Goal: Task Accomplishment & Management: Use online tool/utility

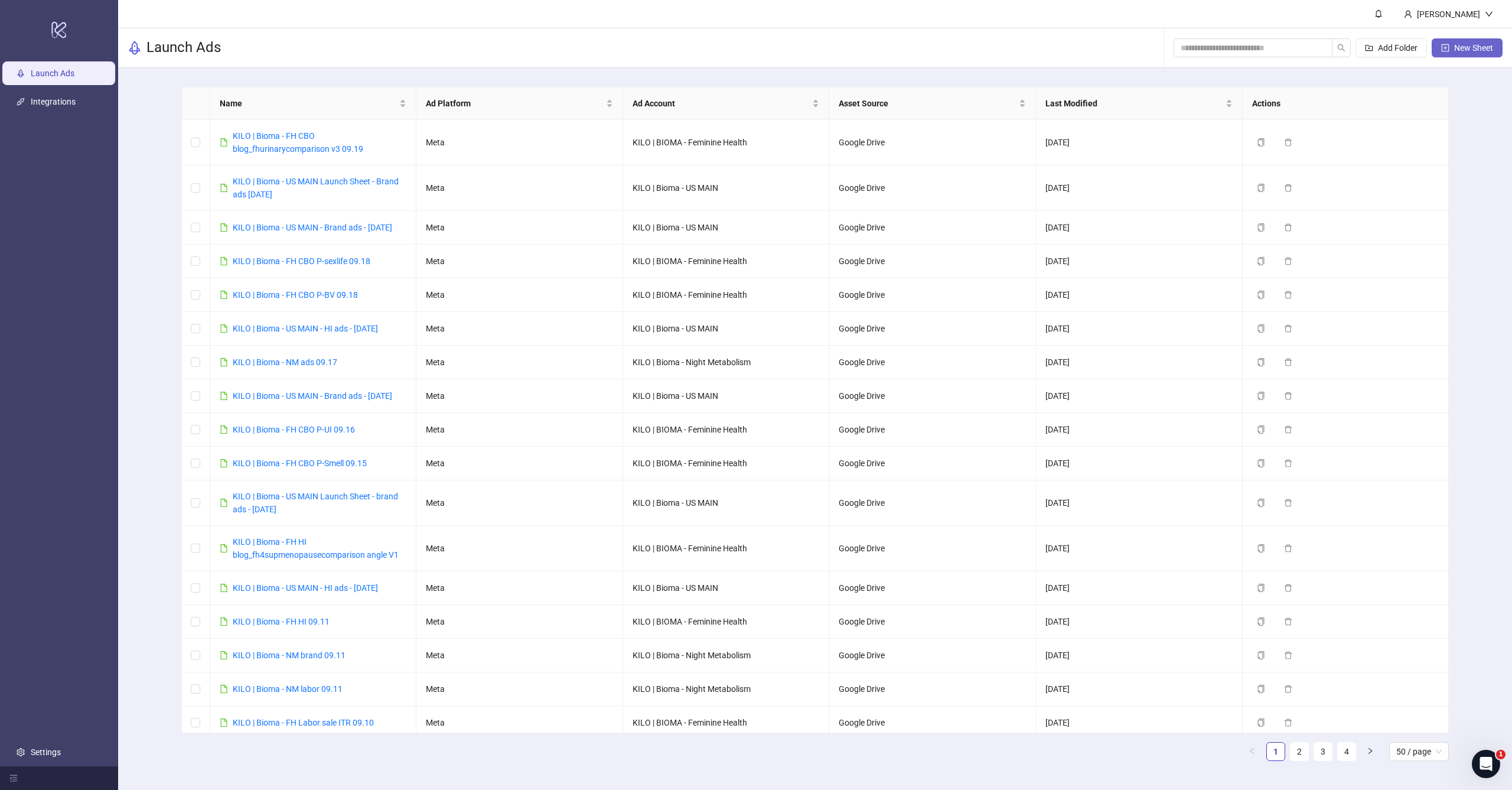
click at [1467, 53] on button "New Sheet" at bounding box center [1466, 48] width 71 height 19
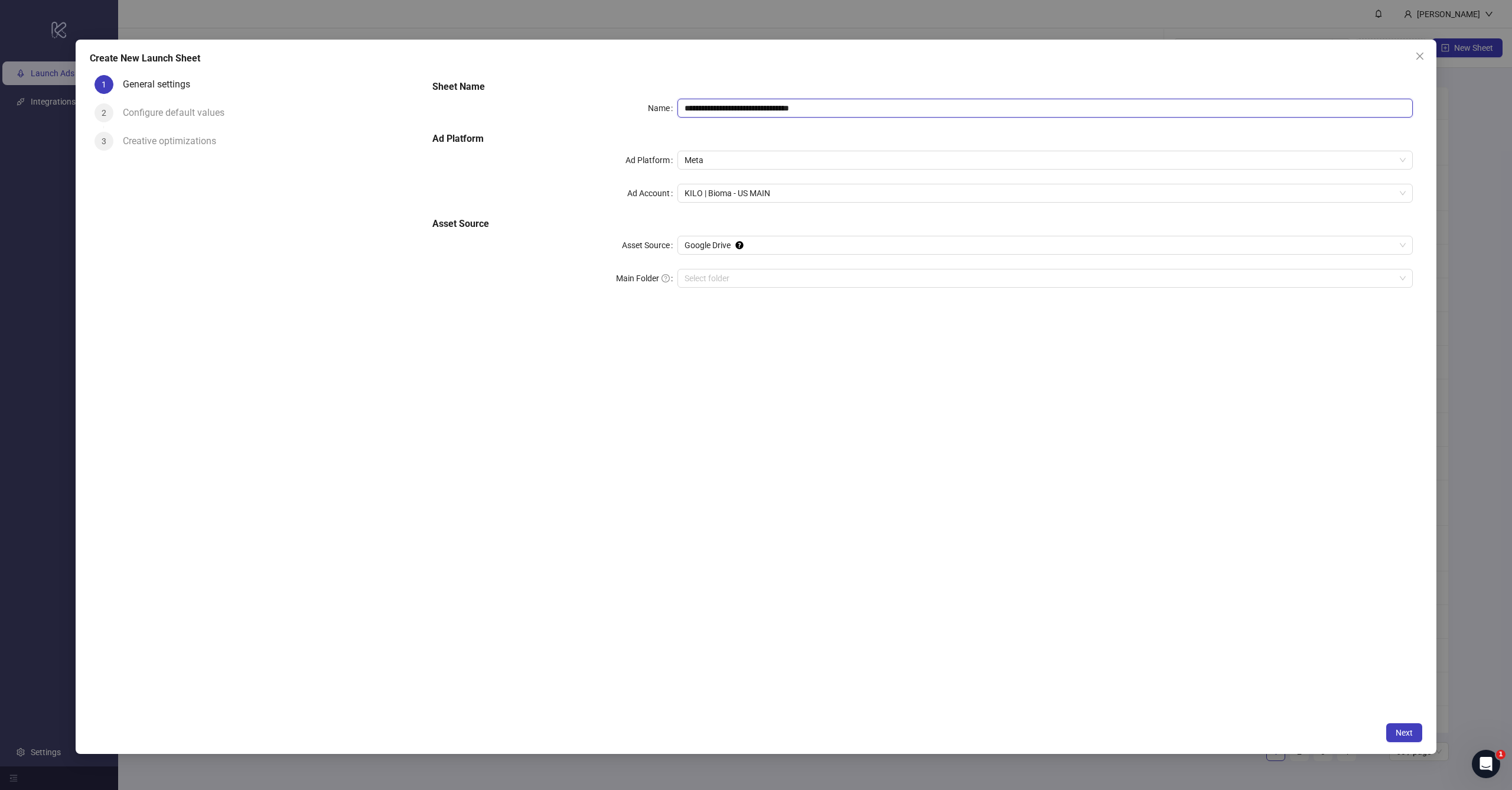
drag, startPoint x: 740, startPoint y: 106, endPoint x: 1049, endPoint y: 106, distance: 309.0
click at [1049, 106] on input "**********" at bounding box center [1045, 109] width 735 height 19
click at [741, 193] on span "KILO | Bioma - US MAIN" at bounding box center [1045, 193] width 721 height 18
type input "**********"
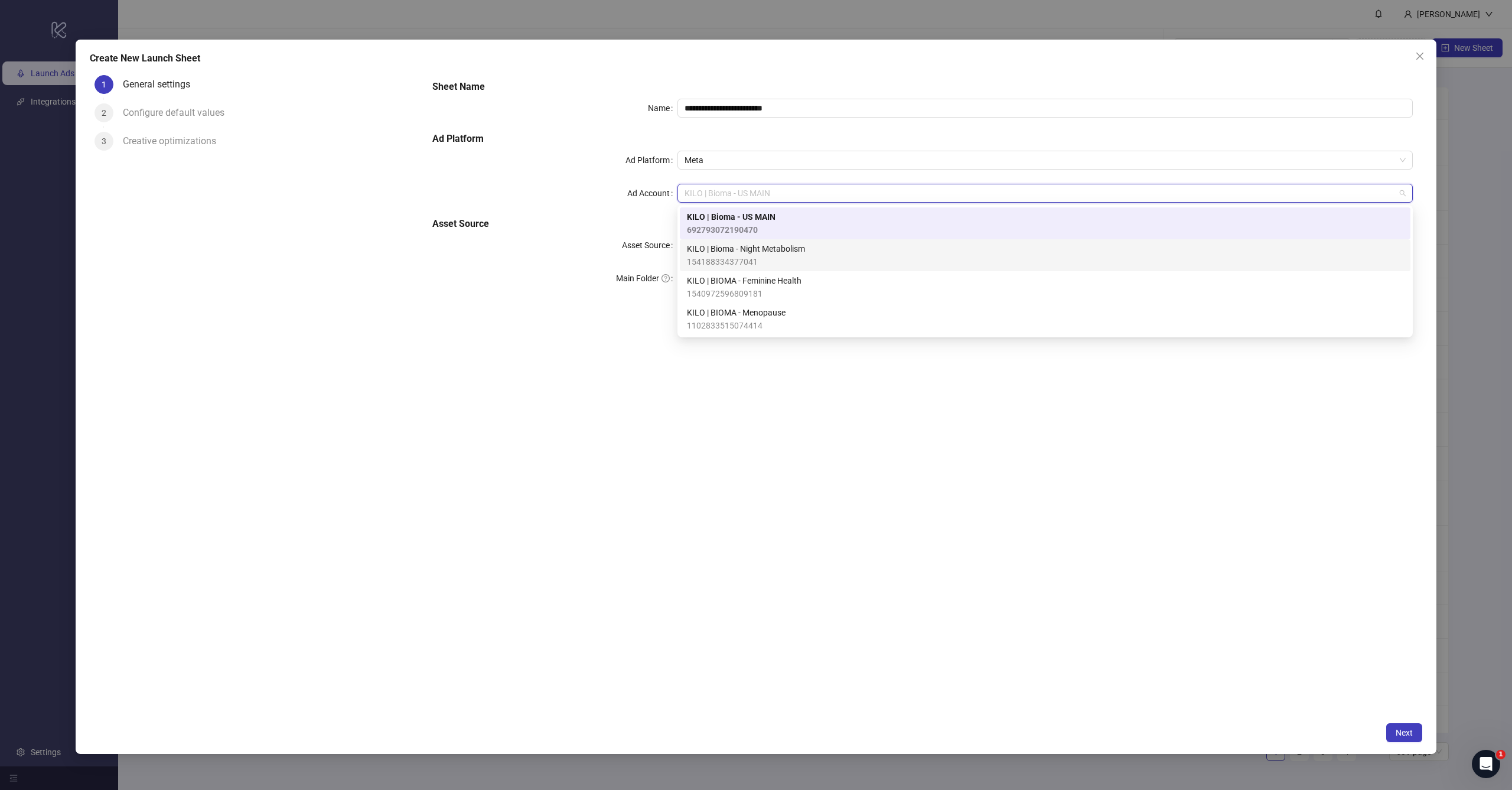
click at [742, 250] on span "KILO | Bioma - Night Metabolism" at bounding box center [746, 248] width 118 height 13
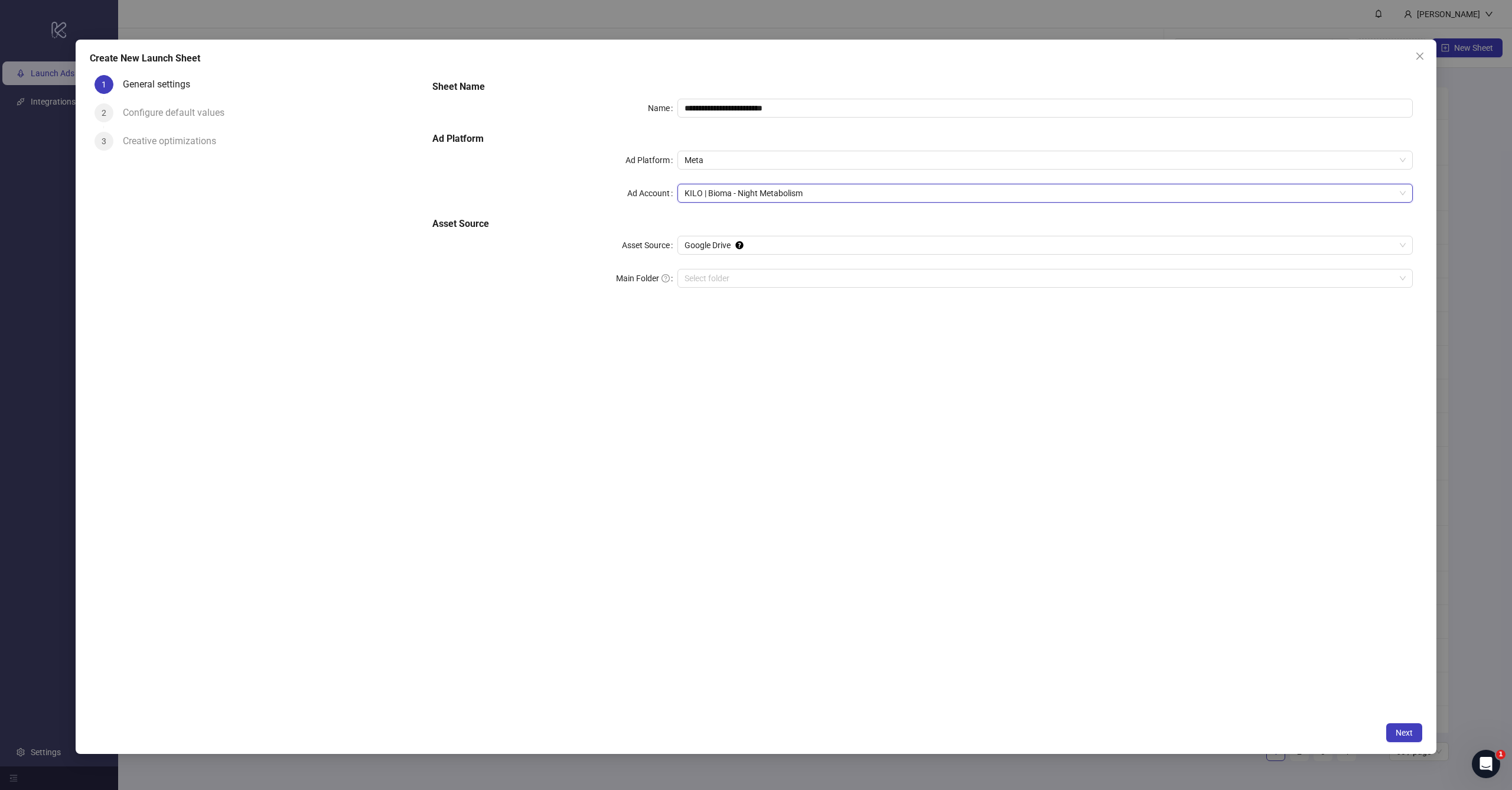
click at [1132, 548] on div "**********" at bounding box center [923, 393] width 999 height 646
click at [1394, 730] on button "Next" at bounding box center [1404, 733] width 36 height 19
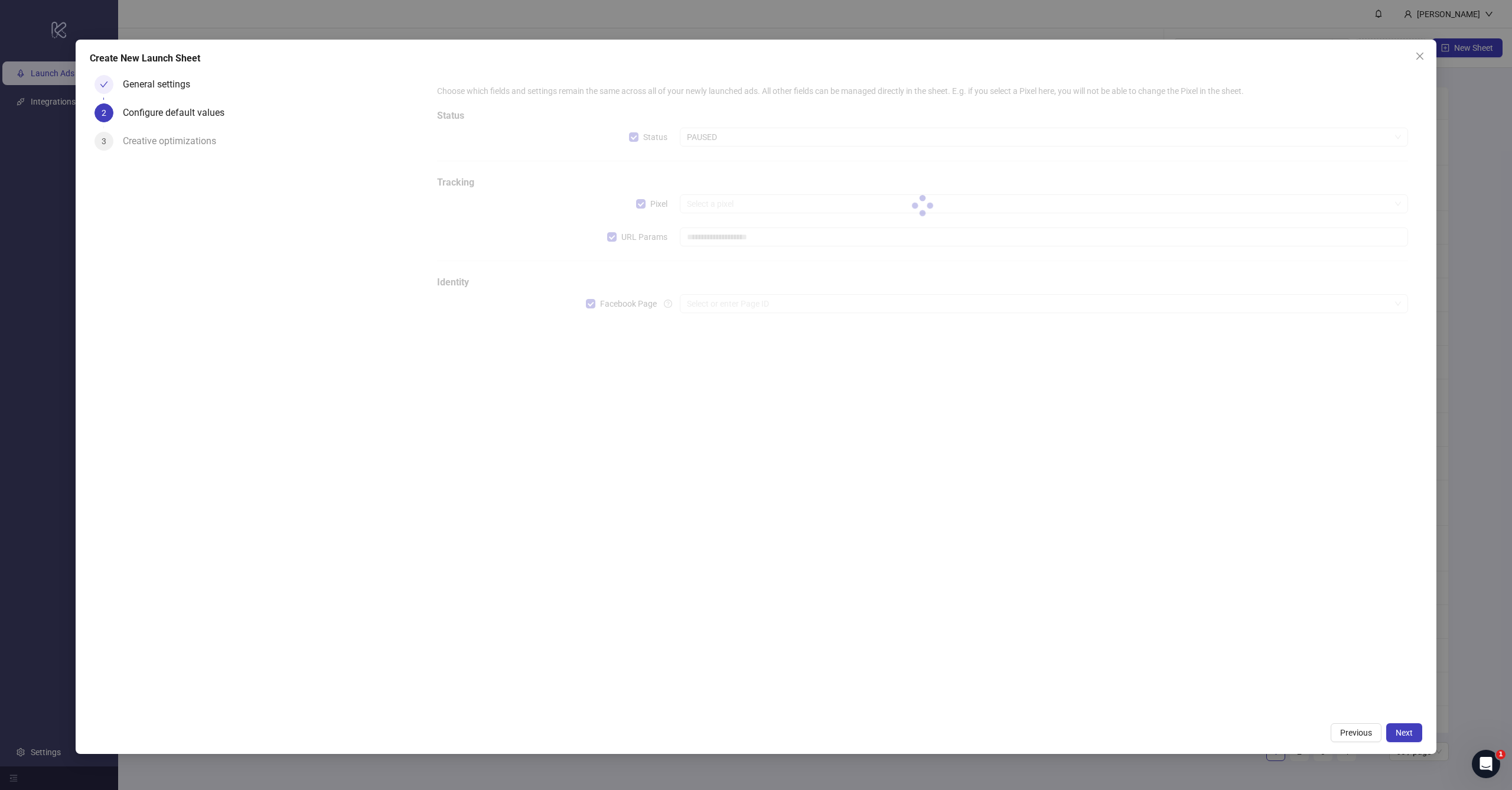
type input "**********"
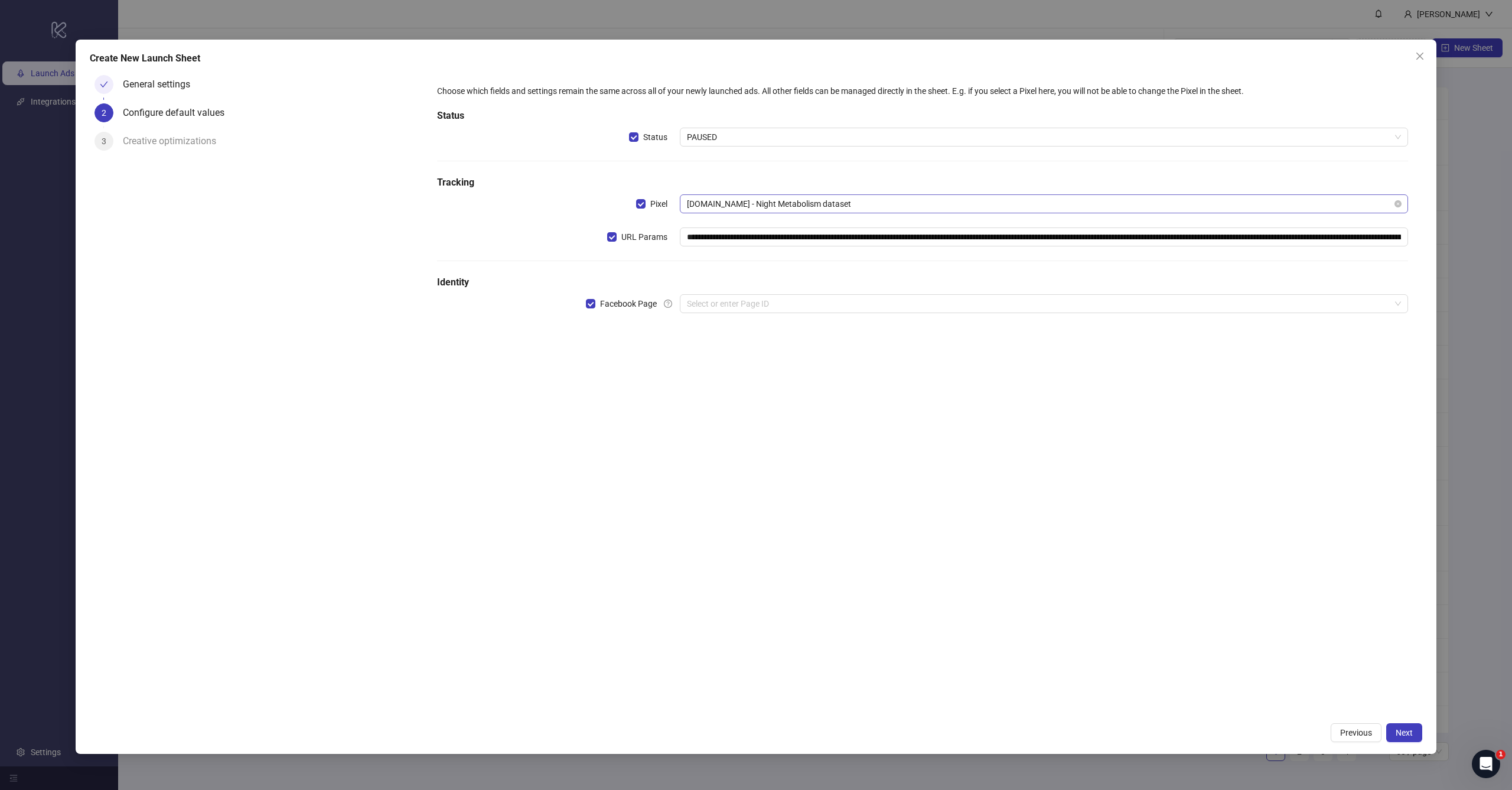
click at [718, 203] on span "Bioma.health - Night Metabolism dataset" at bounding box center [1044, 203] width 714 height 18
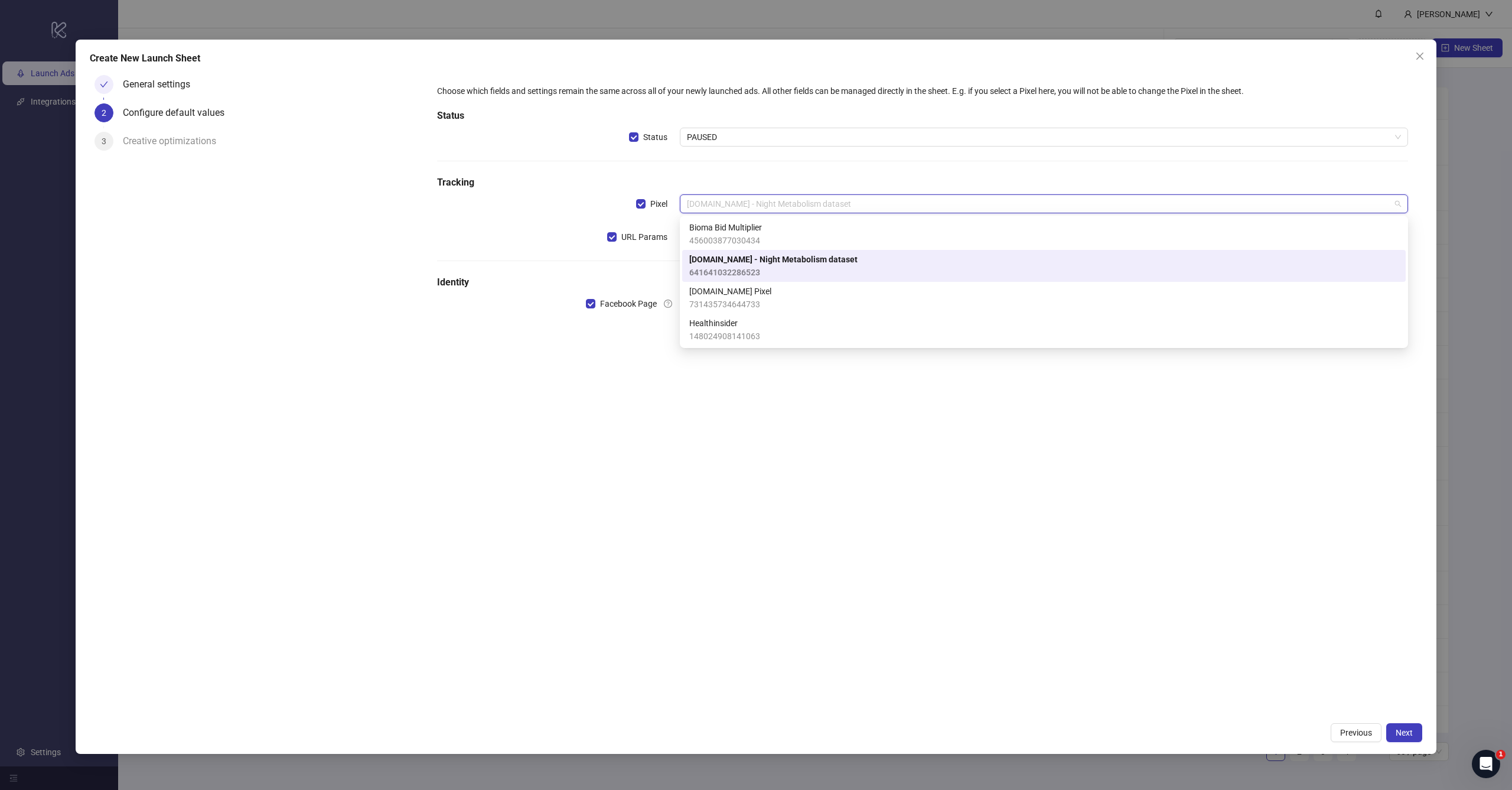
click at [745, 173] on div "**********" at bounding box center [922, 206] width 981 height 253
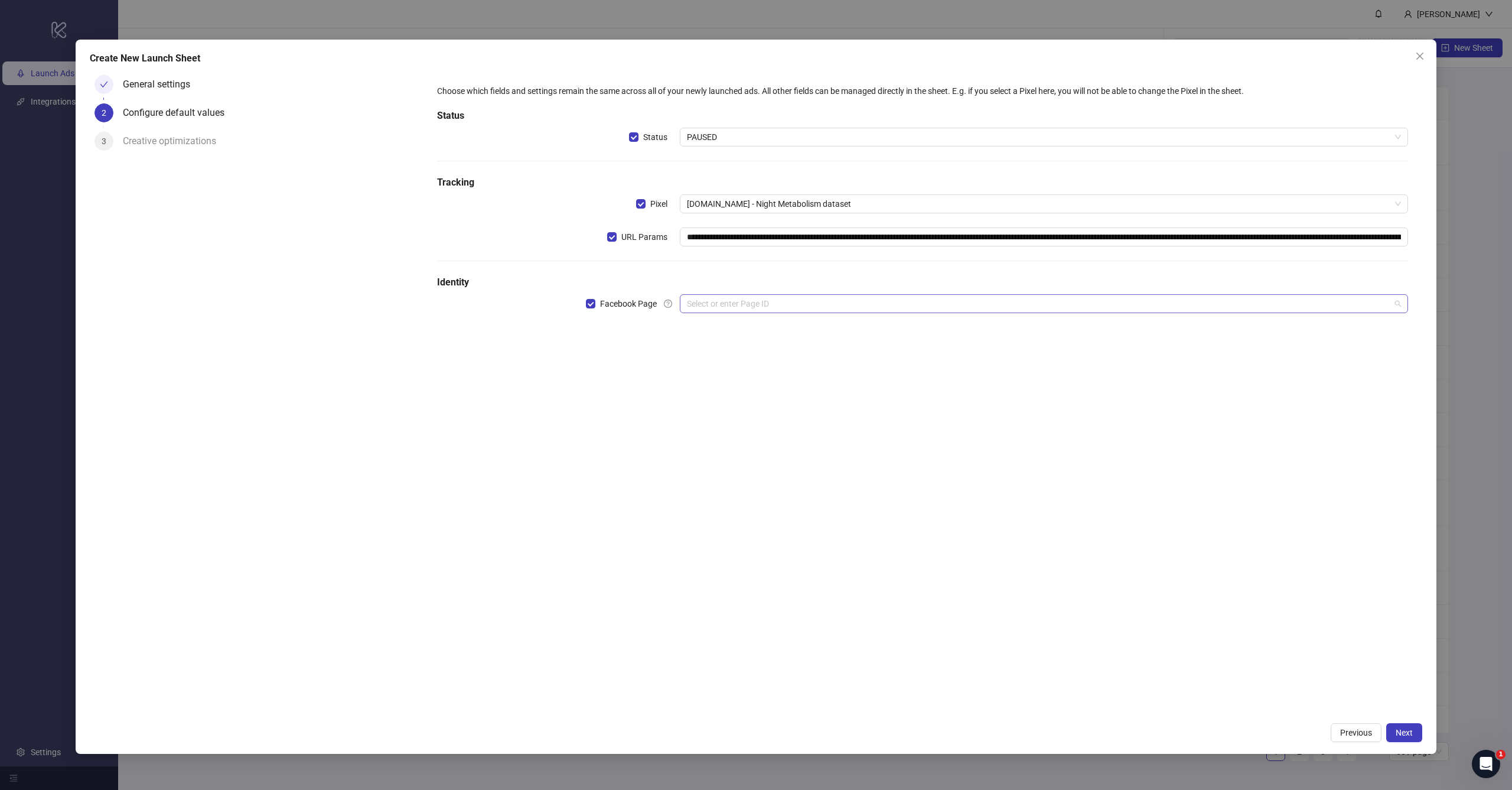
click at [719, 308] on input "search" at bounding box center [1039, 303] width 704 height 18
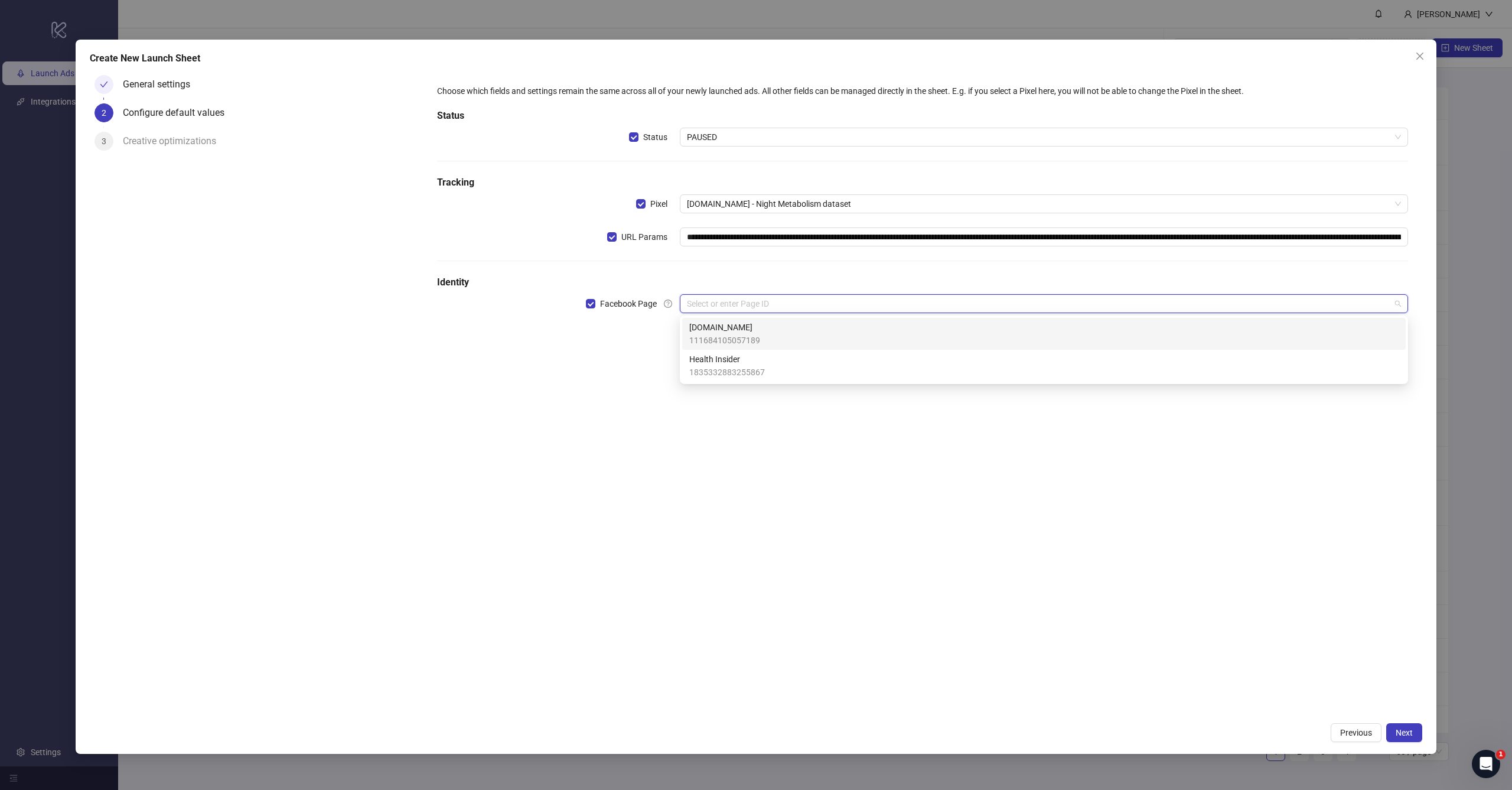
click at [714, 366] on div "Health Insider 1835332883255867" at bounding box center [727, 366] width 75 height 26
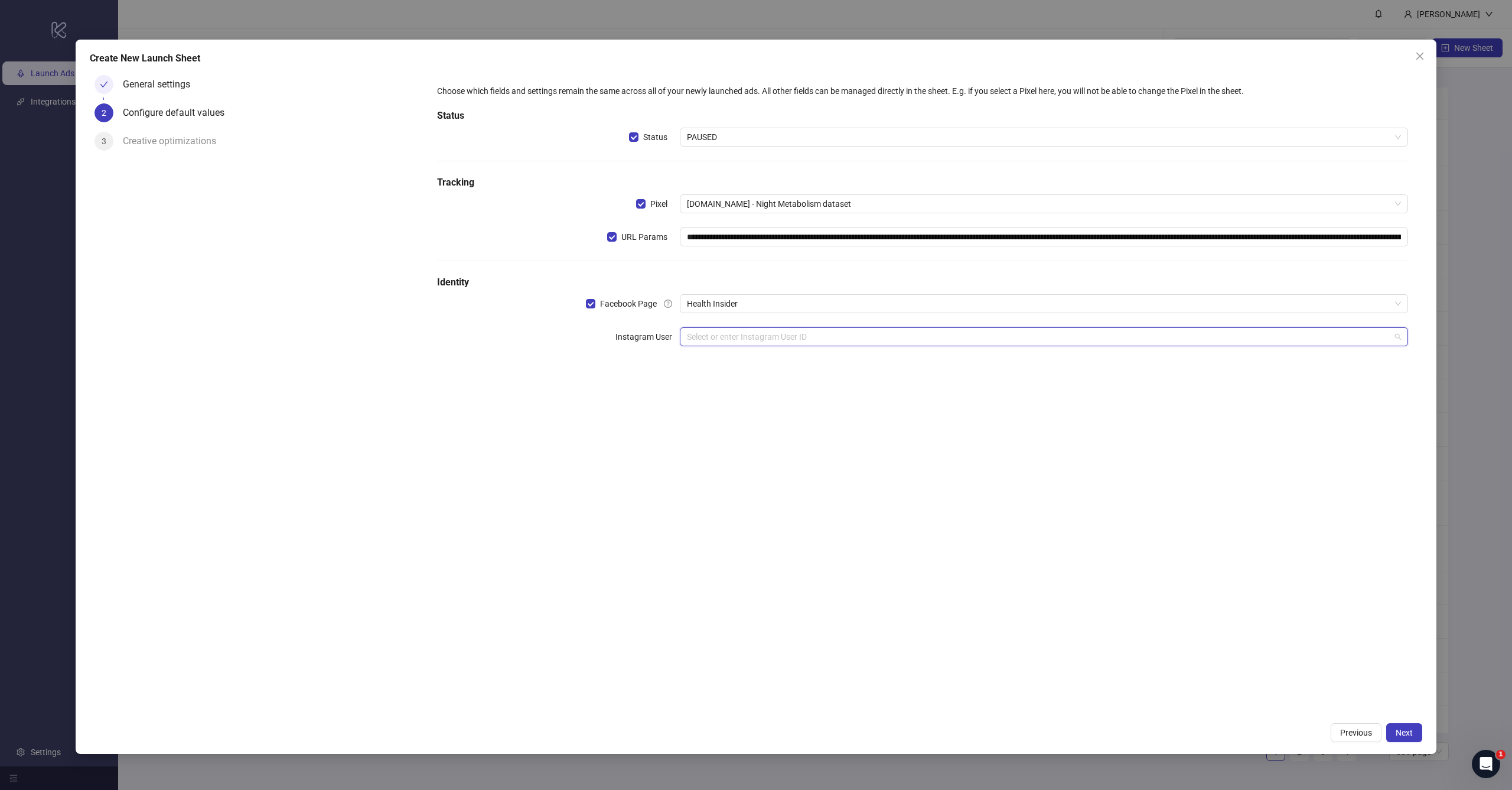
click at [736, 339] on input "search" at bounding box center [1039, 337] width 704 height 18
click at [735, 363] on div "healthinsidernews" at bounding box center [1043, 360] width 709 height 13
click at [738, 433] on div "**********" at bounding box center [923, 393] width 999 height 646
click at [1416, 740] on button "Next" at bounding box center [1404, 733] width 36 height 19
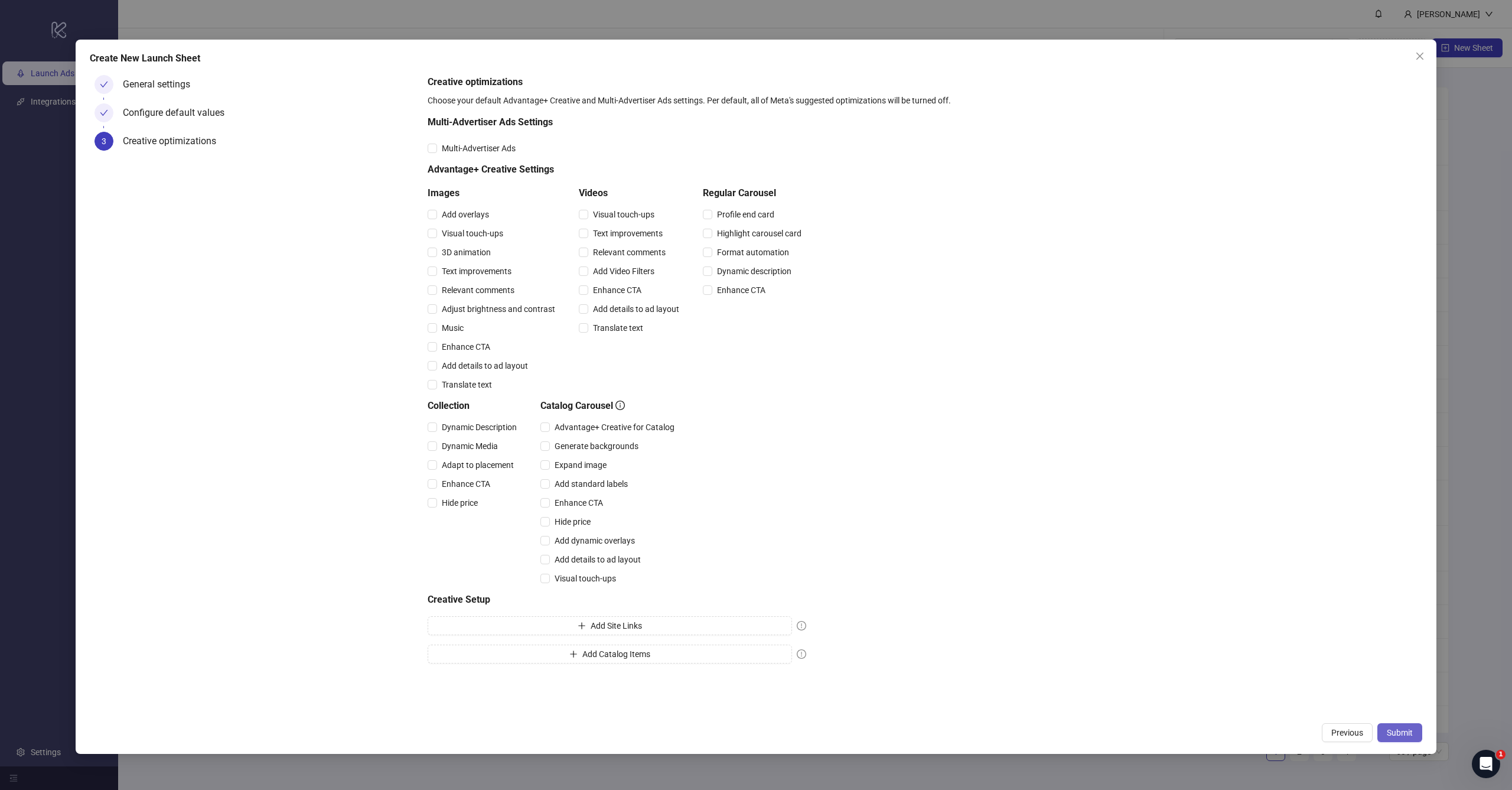
click at [1402, 733] on span "Submit" at bounding box center [1400, 732] width 26 height 10
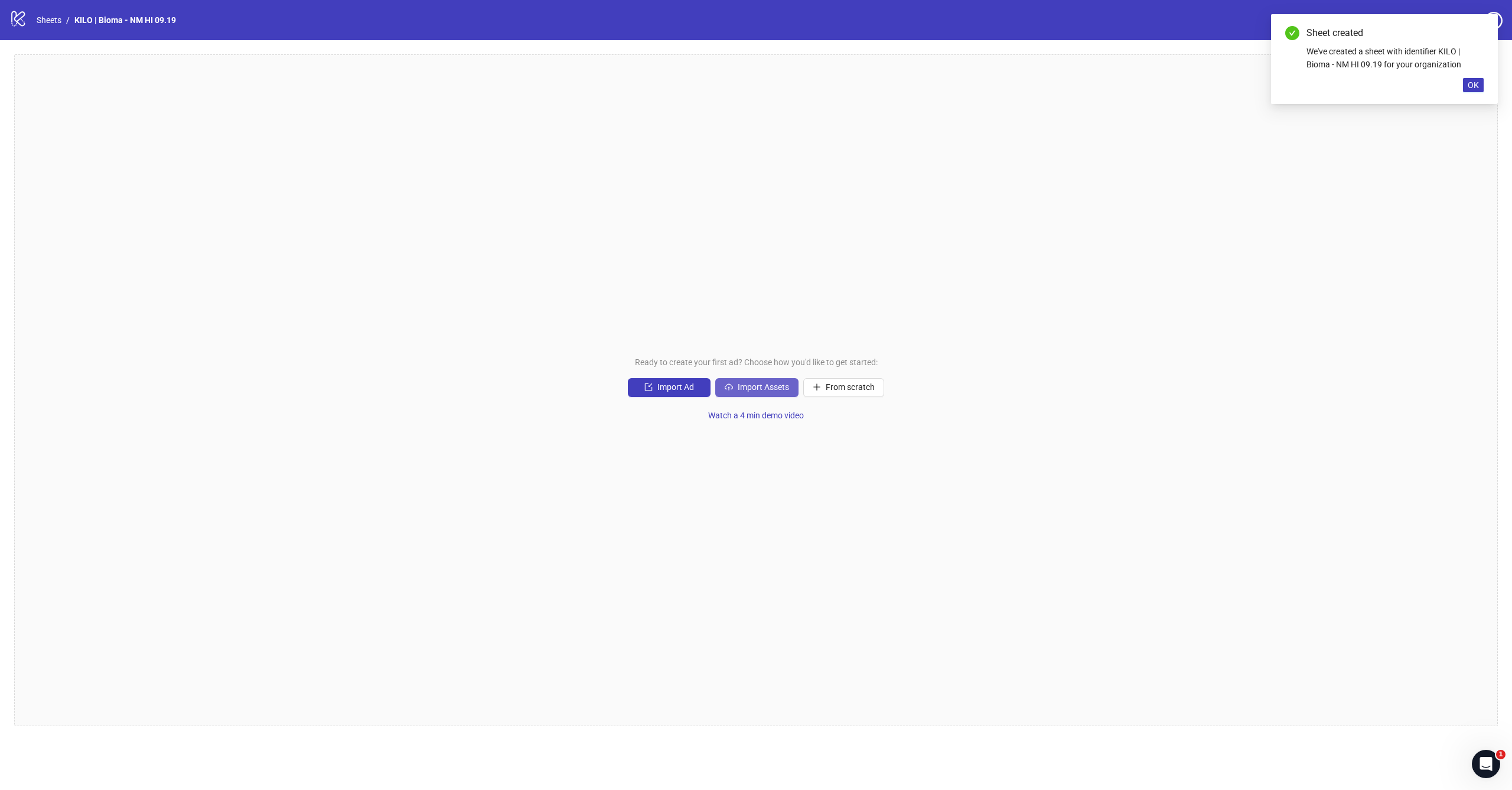
click at [743, 385] on span "Import Assets" at bounding box center [763, 387] width 52 height 10
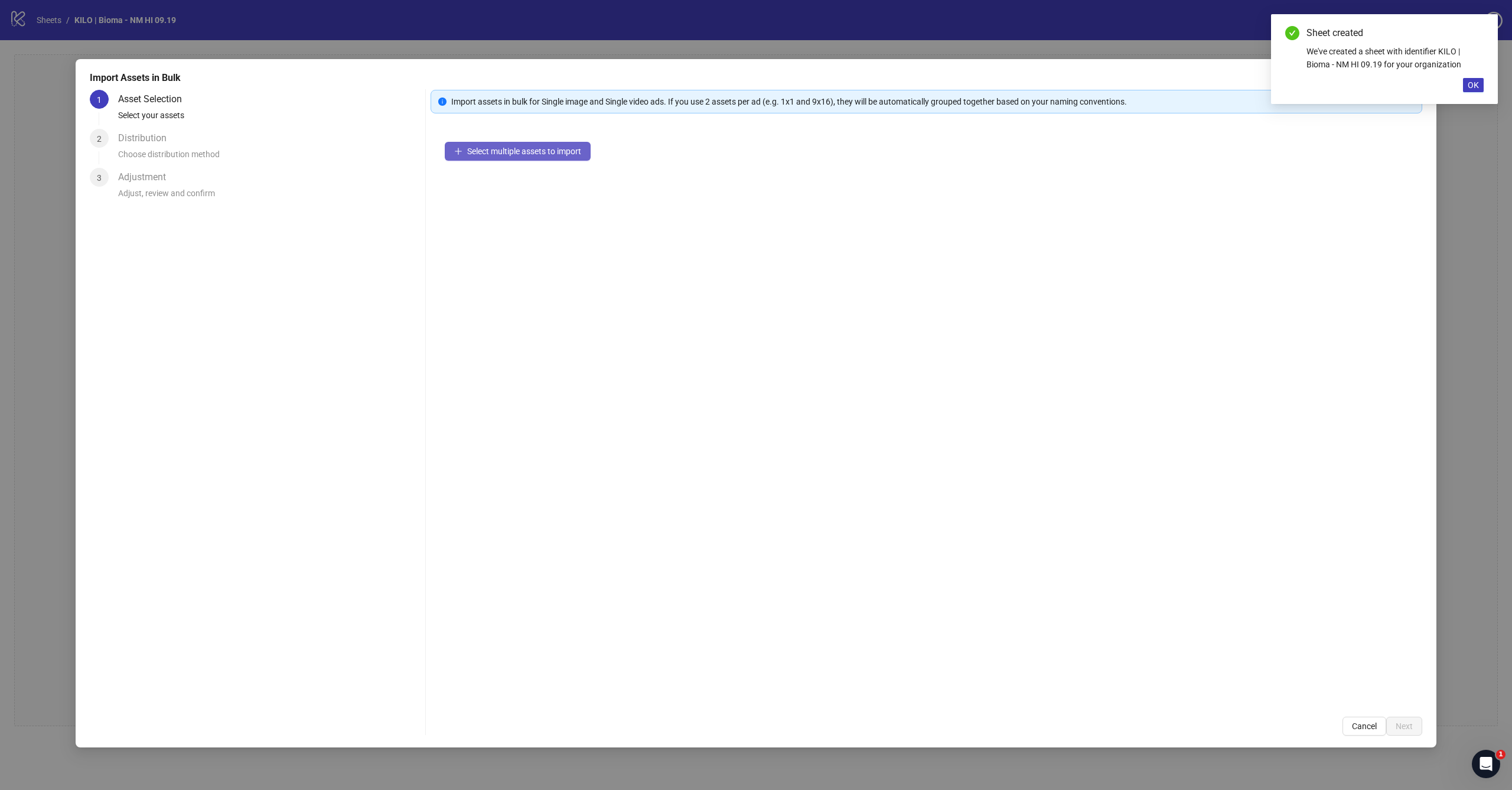
click at [479, 151] on span "Select multiple assets to import" at bounding box center [524, 151] width 114 height 10
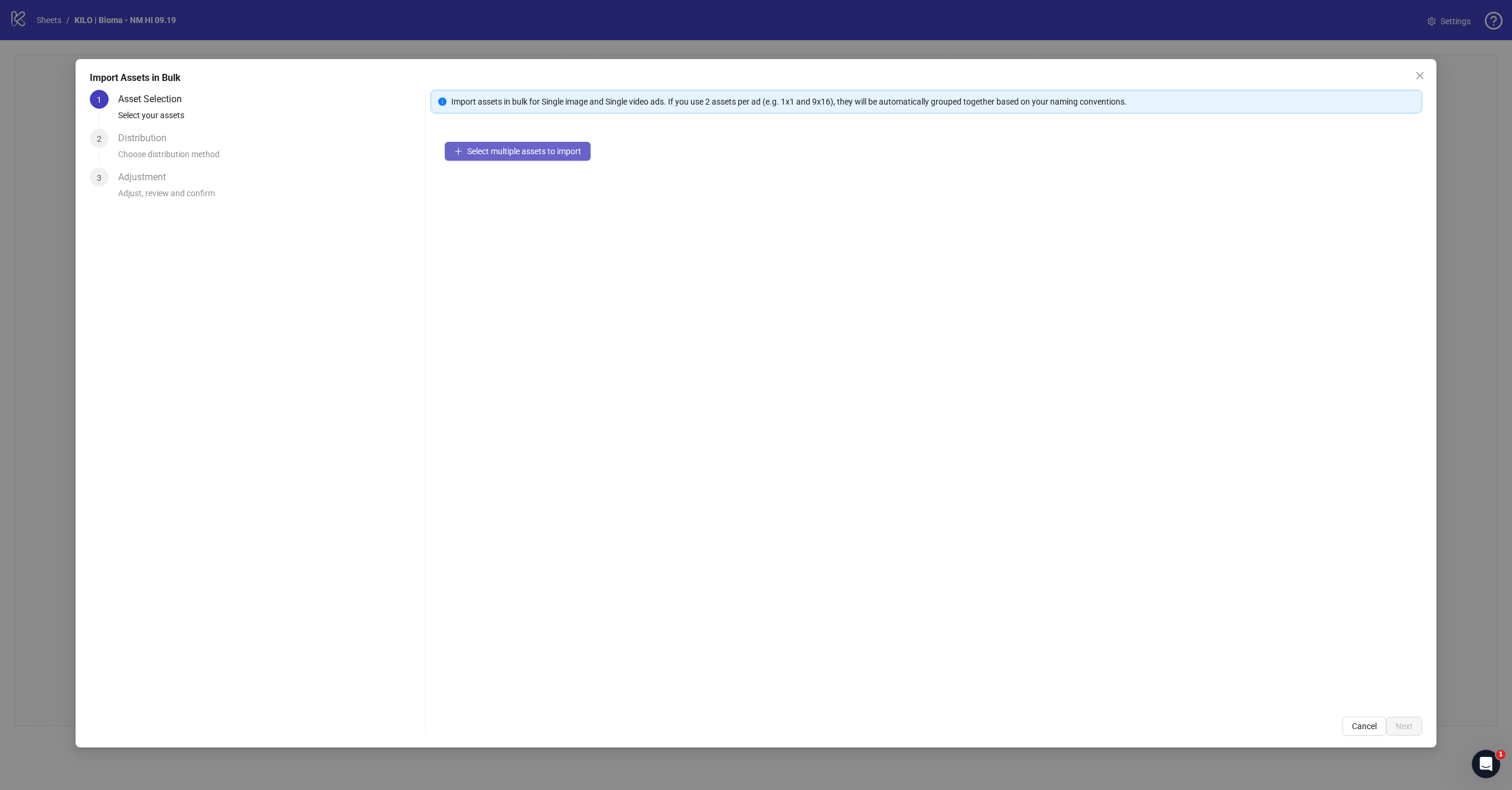
click at [492, 151] on span "Select multiple assets to import" at bounding box center [524, 151] width 114 height 10
click at [562, 281] on div "Select multiple assets to import" at bounding box center [926, 416] width 991 height 575
click at [557, 155] on span "Select multiple assets to import" at bounding box center [524, 151] width 114 height 10
click at [1421, 75] on icon "close" at bounding box center [1420, 75] width 7 height 7
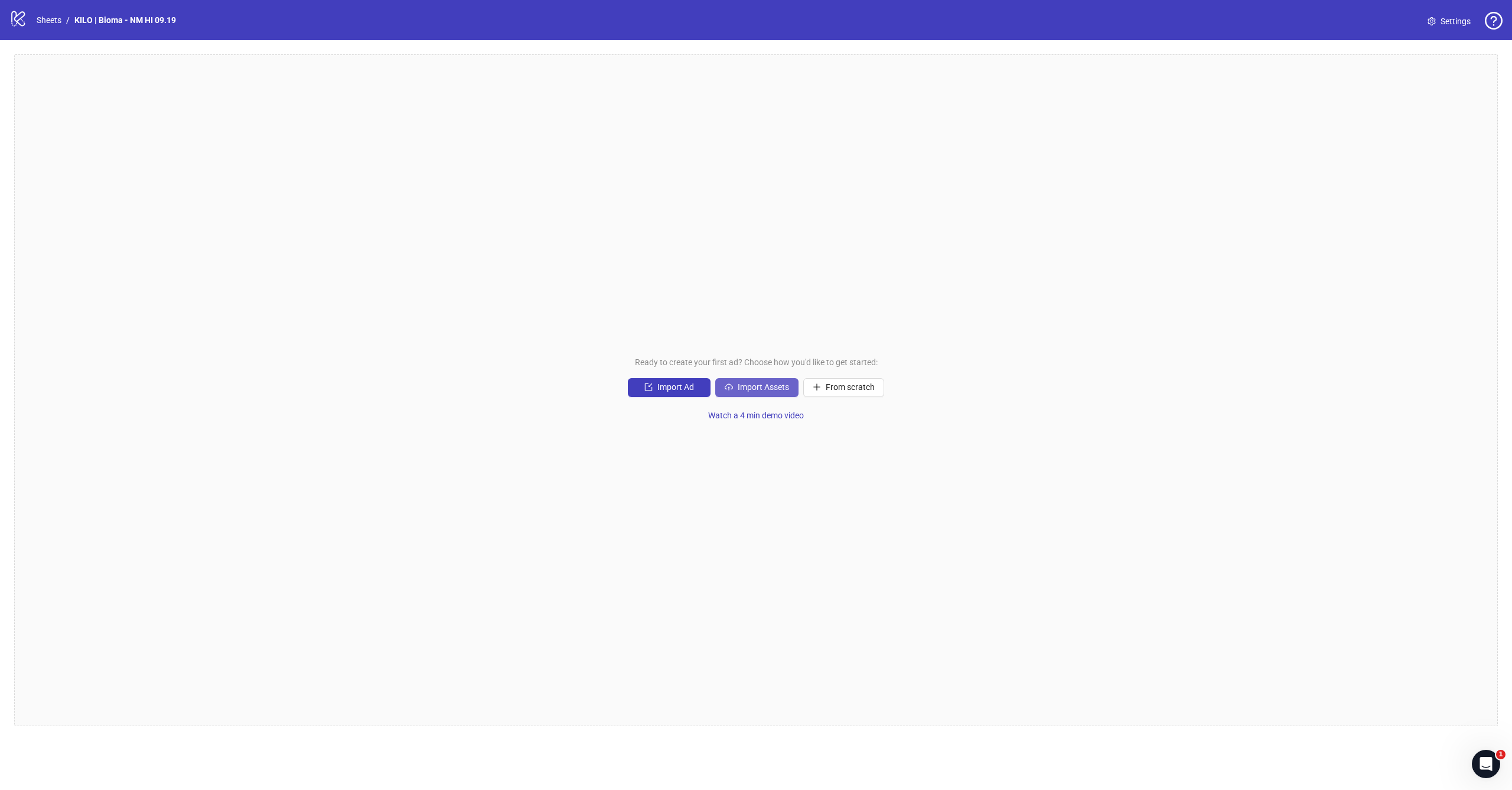
click at [761, 394] on button "Import Assets" at bounding box center [756, 388] width 83 height 19
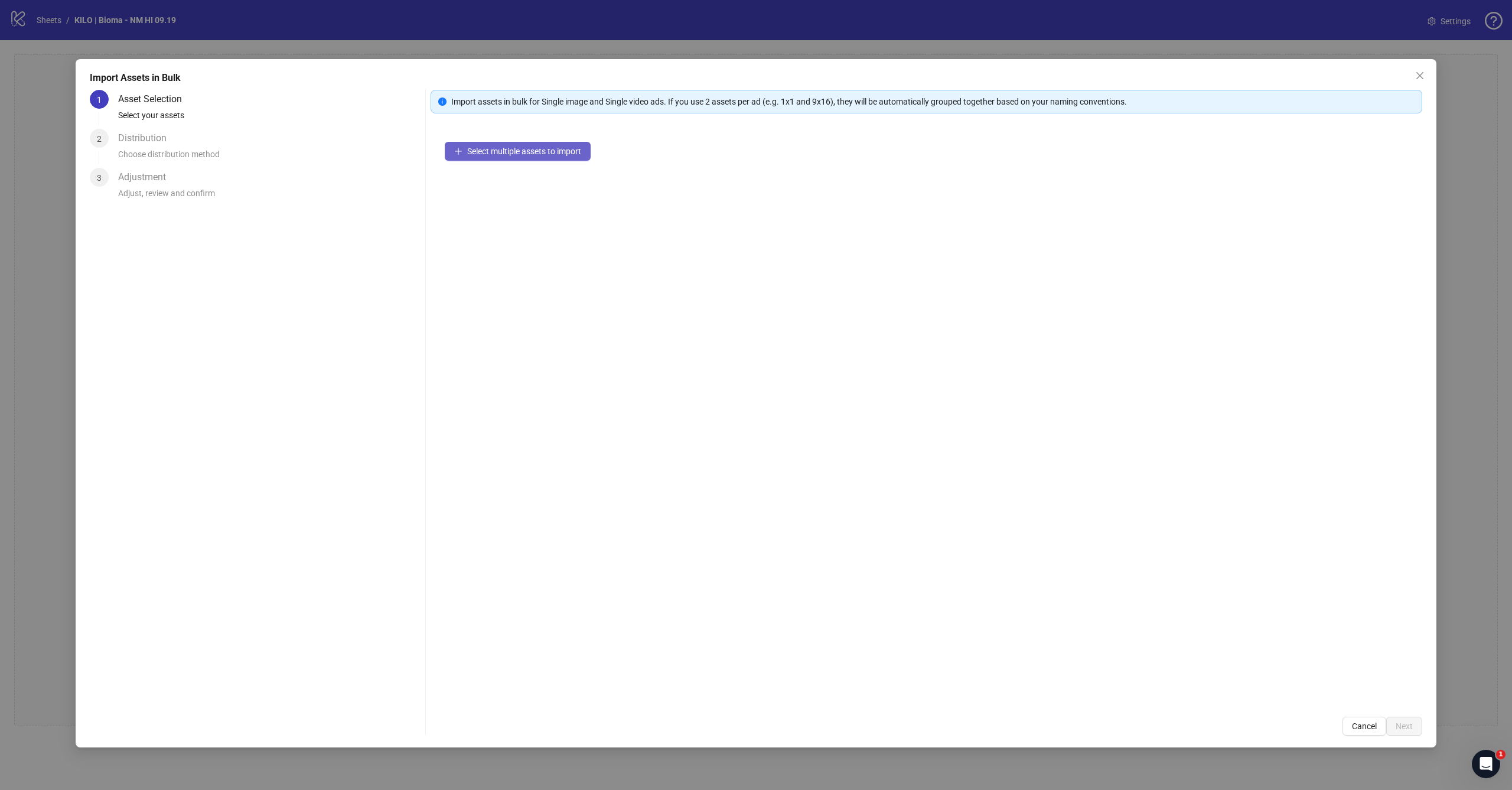
click at [499, 159] on button "Select multiple assets to import" at bounding box center [517, 152] width 146 height 19
click at [499, 157] on button "Select multiple assets to import" at bounding box center [517, 152] width 146 height 19
click at [1418, 75] on icon "close" at bounding box center [1420, 75] width 7 height 7
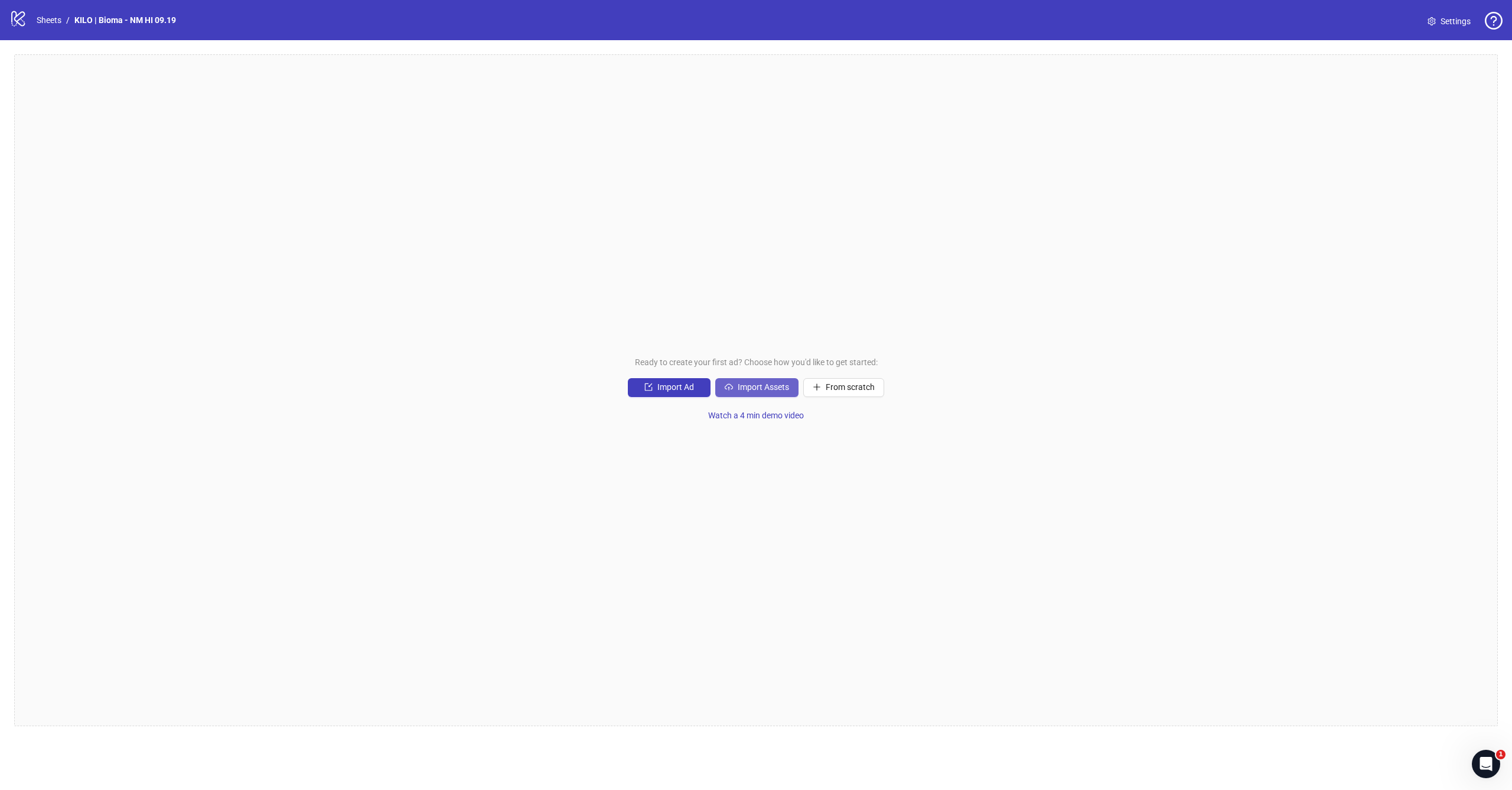
click at [749, 381] on button "Import Assets" at bounding box center [756, 388] width 83 height 19
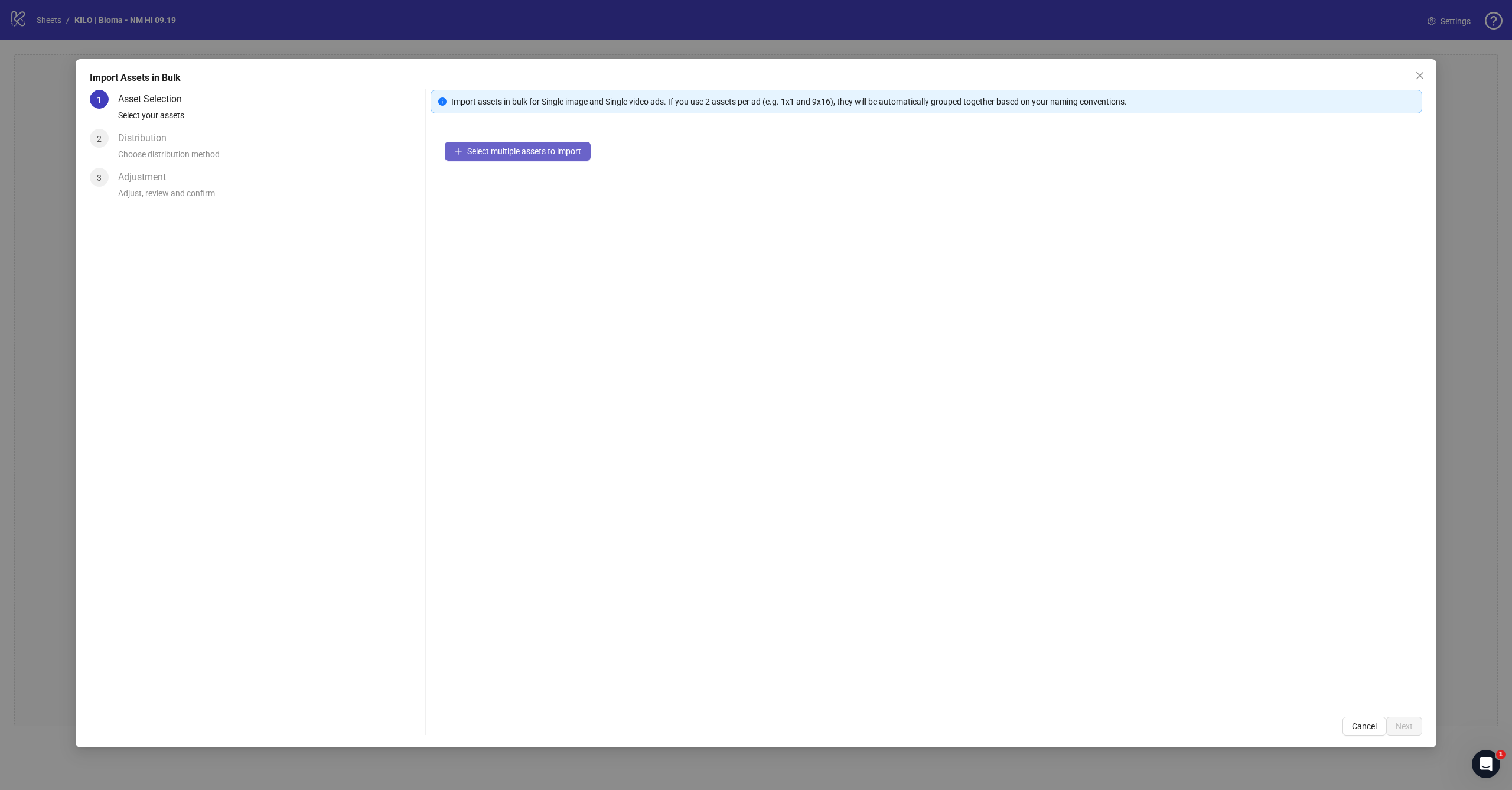
click at [575, 158] on button "Select multiple assets to import" at bounding box center [517, 152] width 146 height 19
click at [1420, 75] on icon "close" at bounding box center [1420, 75] width 7 height 7
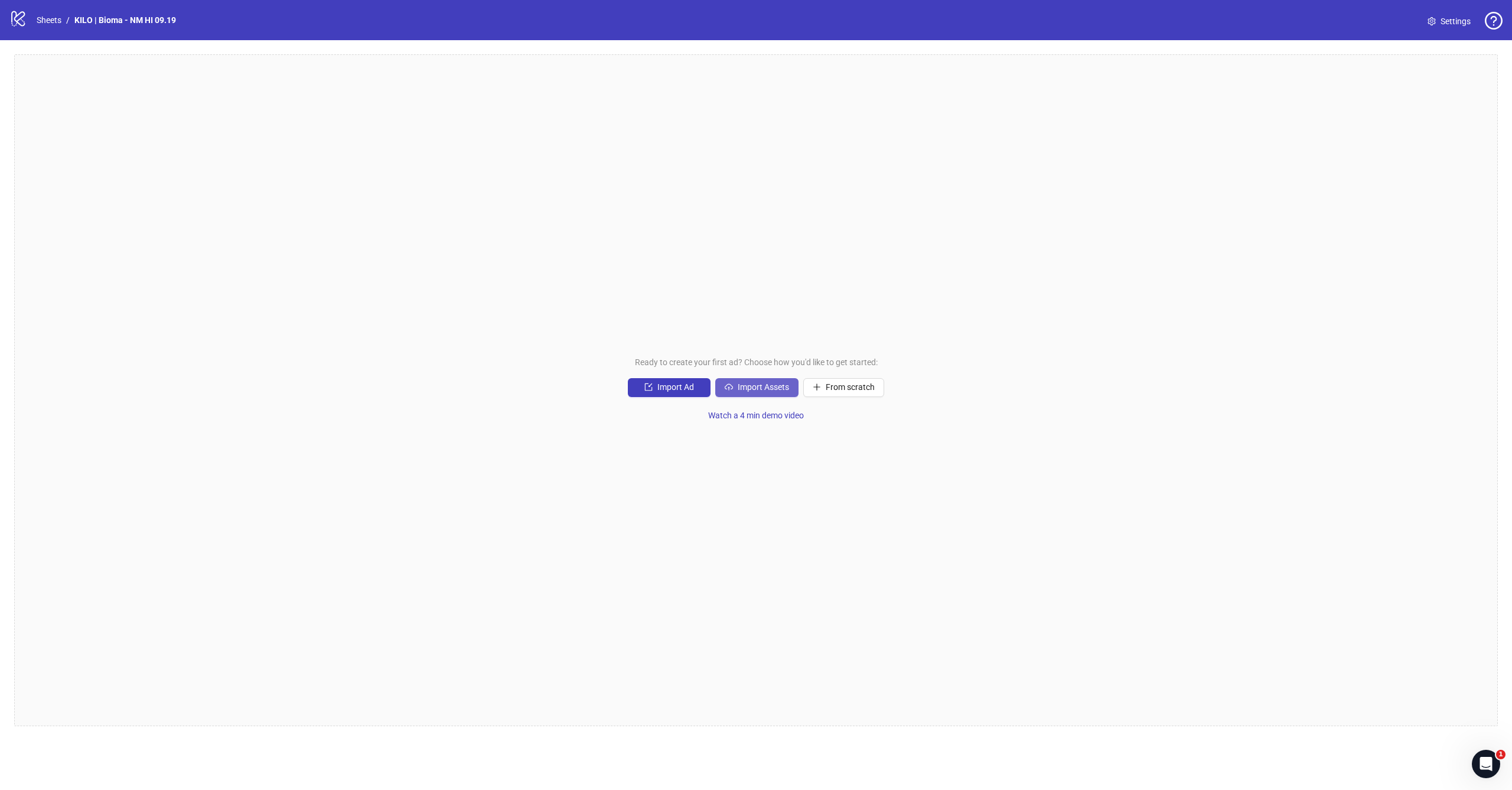
click at [769, 385] on span "Import Assets" at bounding box center [763, 387] width 52 height 10
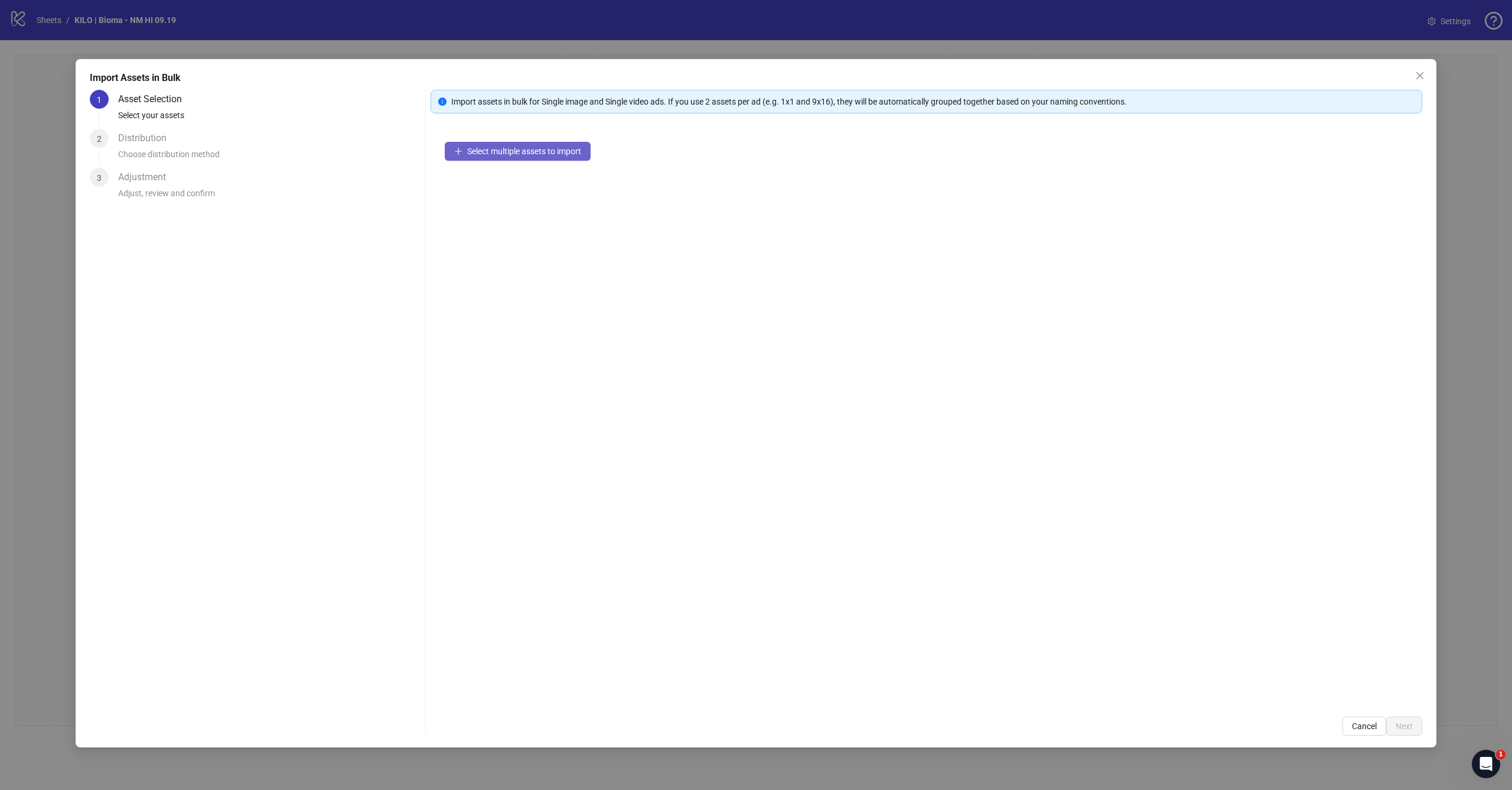
click at [526, 144] on button "Select multiple assets to import" at bounding box center [517, 152] width 146 height 19
click at [1423, 75] on icon "close" at bounding box center [1420, 75] width 10 height 10
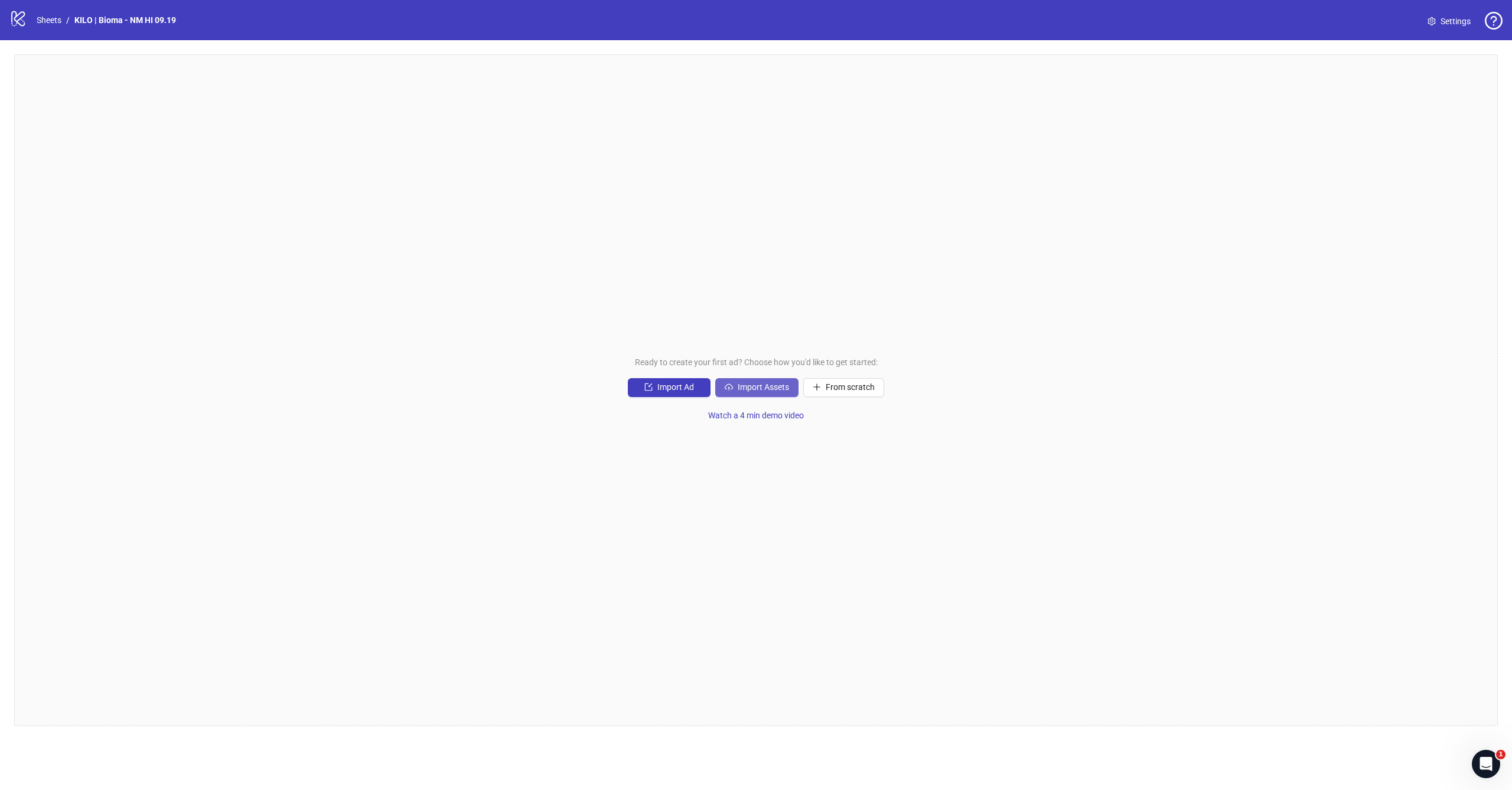
click at [751, 388] on span "Import Assets" at bounding box center [763, 387] width 52 height 10
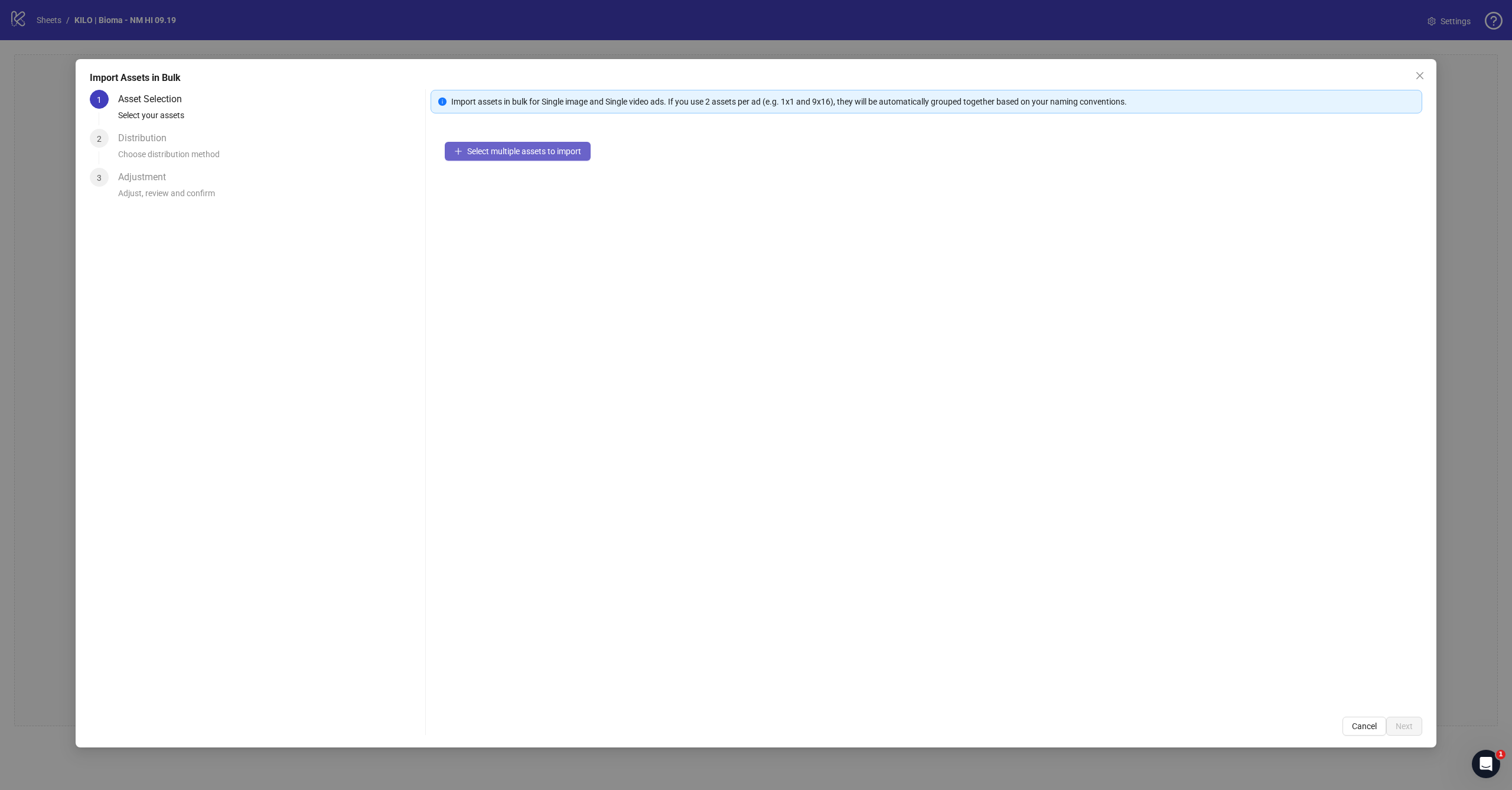
click at [515, 142] on button "Select multiple assets to import" at bounding box center [517, 152] width 146 height 19
click at [1406, 724] on span "Next" at bounding box center [1404, 726] width 18 height 10
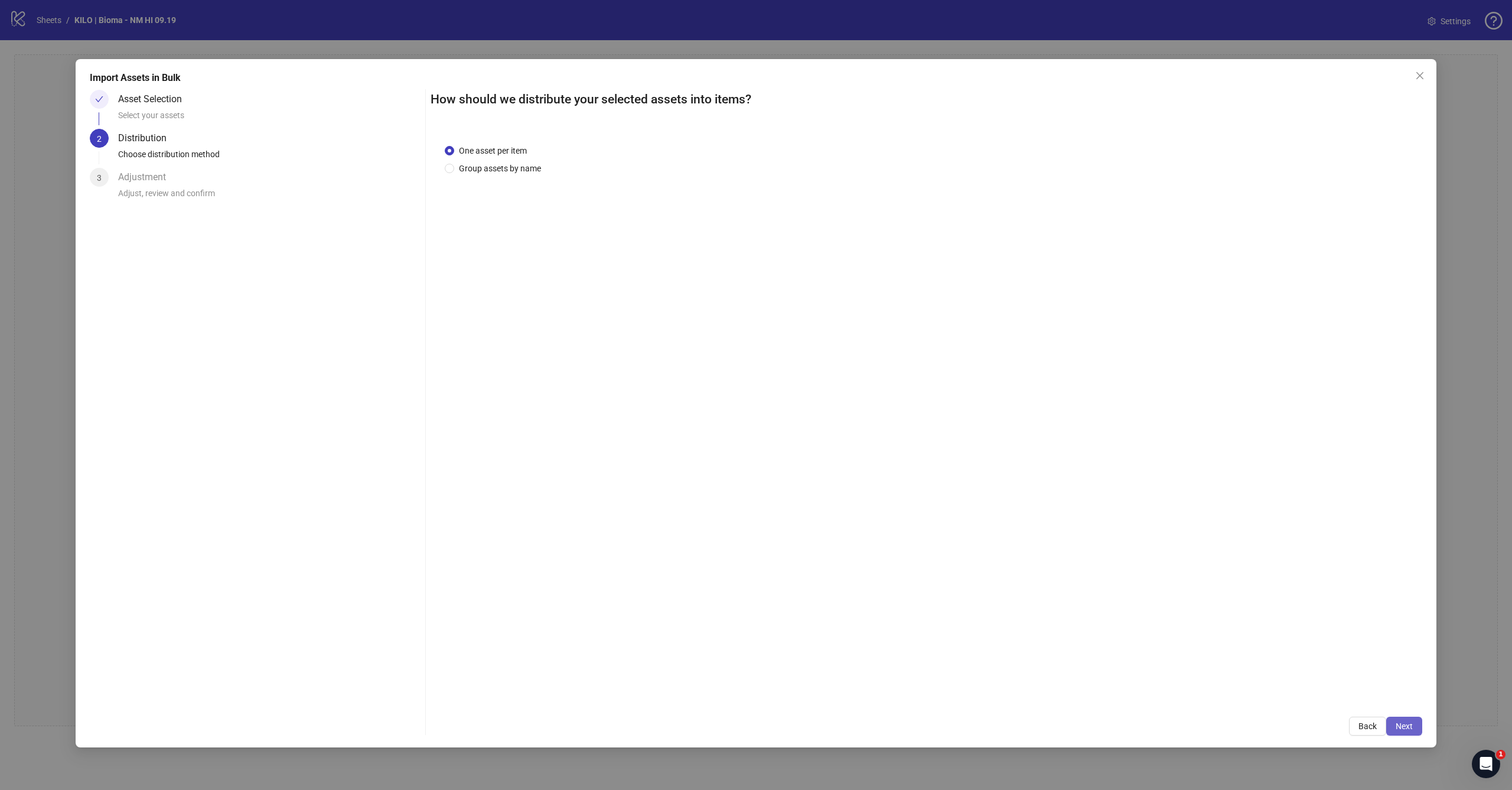
click at [1409, 723] on span "Next" at bounding box center [1404, 726] width 18 height 10
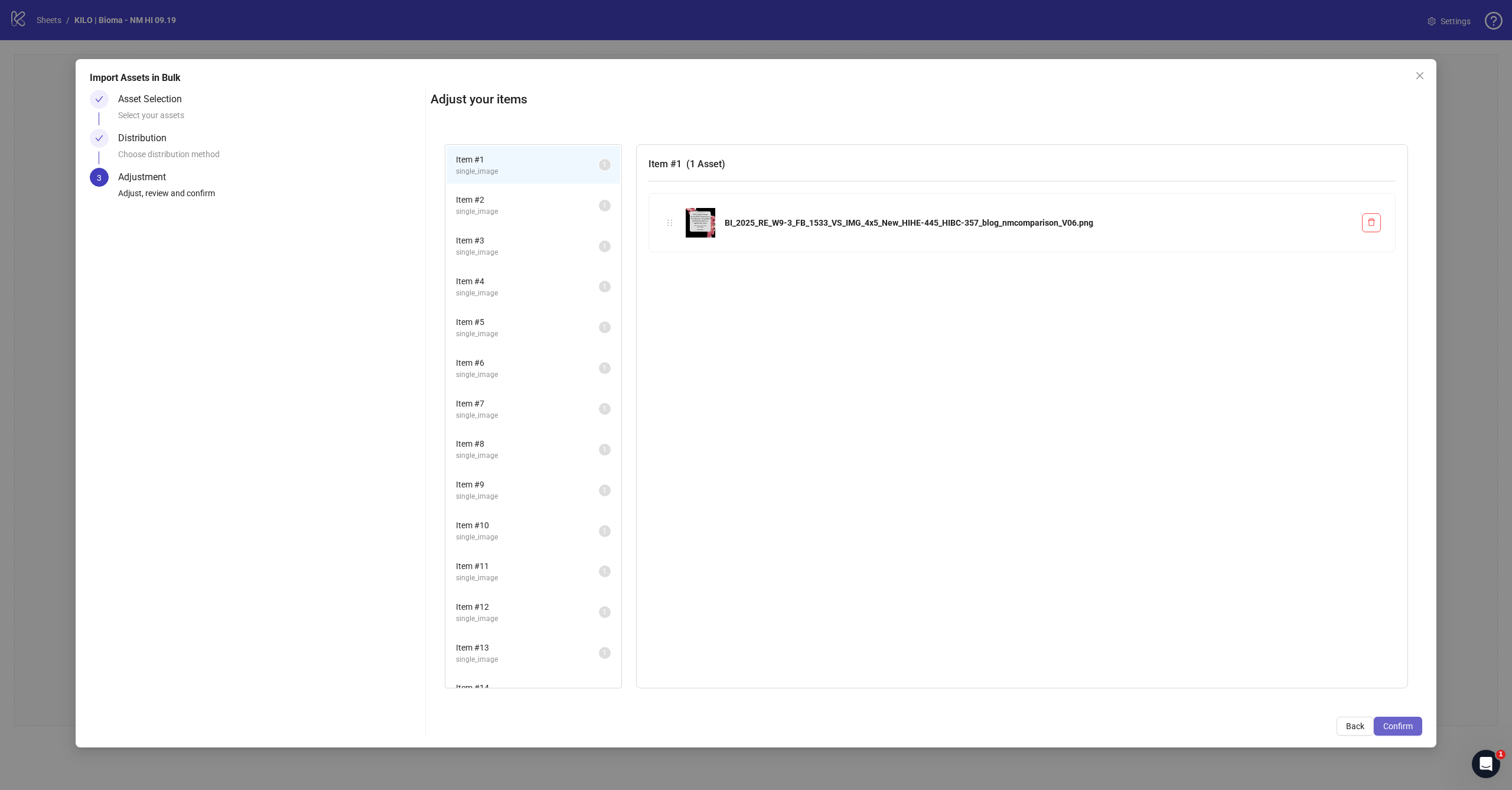
click at [1408, 726] on span "Confirm" at bounding box center [1398, 726] width 30 height 10
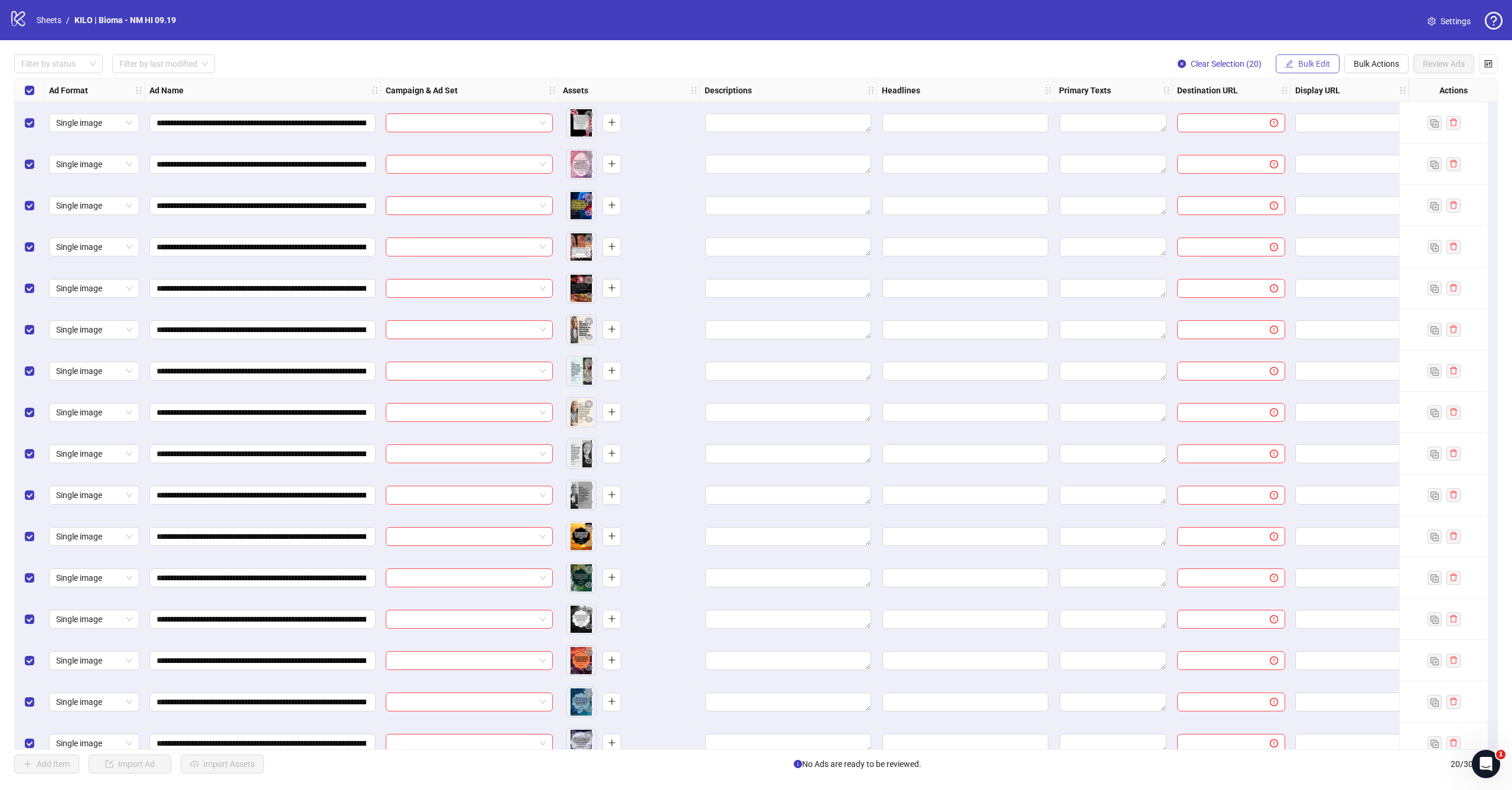
click at [1296, 60] on button "Bulk Edit" at bounding box center [1308, 64] width 64 height 19
click at [1288, 124] on span "Campaign & Ad Set" at bounding box center [1319, 125] width 70 height 13
click at [1182, 120] on input "search" at bounding box center [1269, 115] width 211 height 18
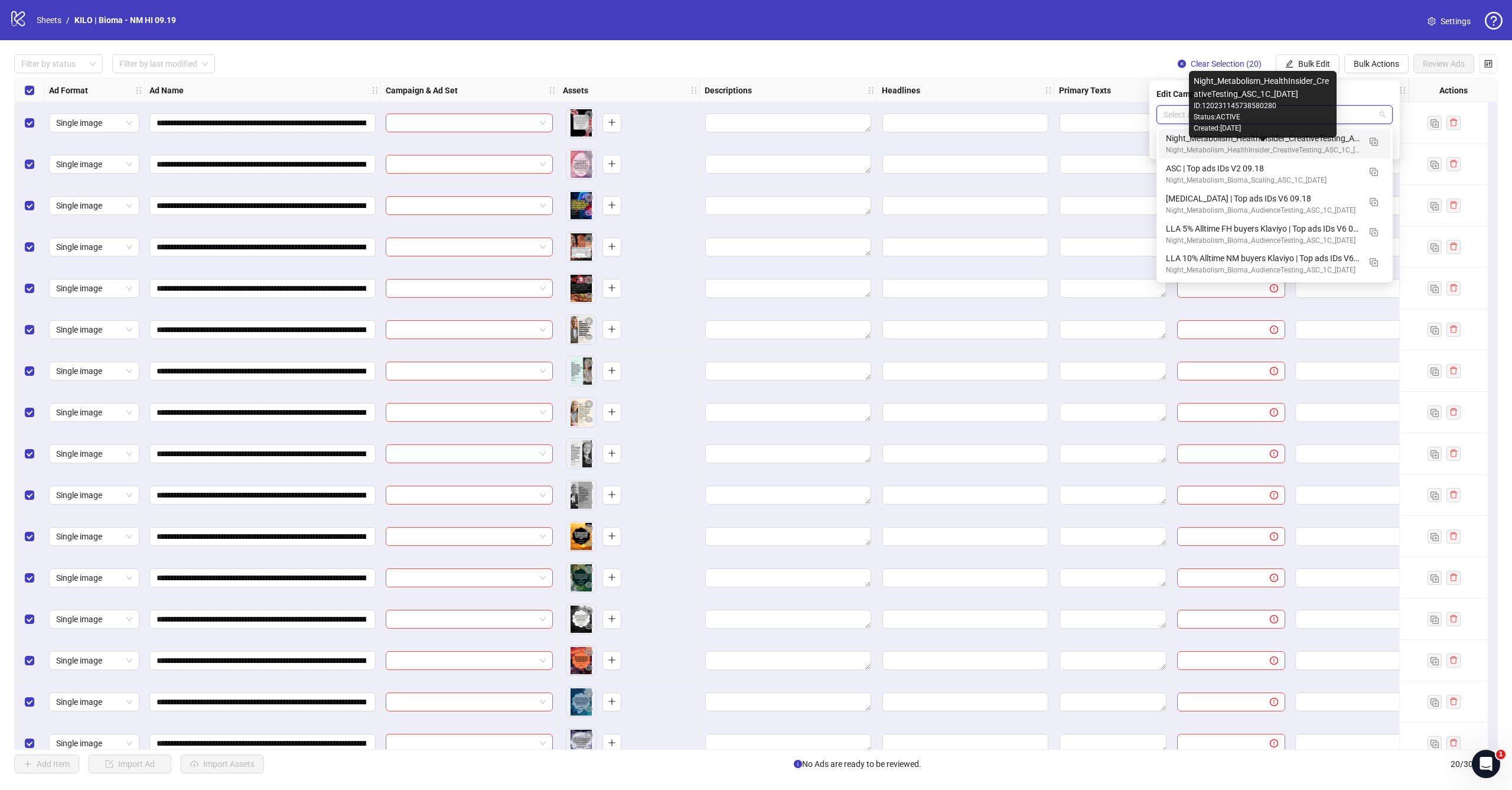
click at [1207, 147] on div "Night_Metabolism_HealthInsider_CreativeTesting_ASC_1C_2025.09.19" at bounding box center [1262, 150] width 194 height 11
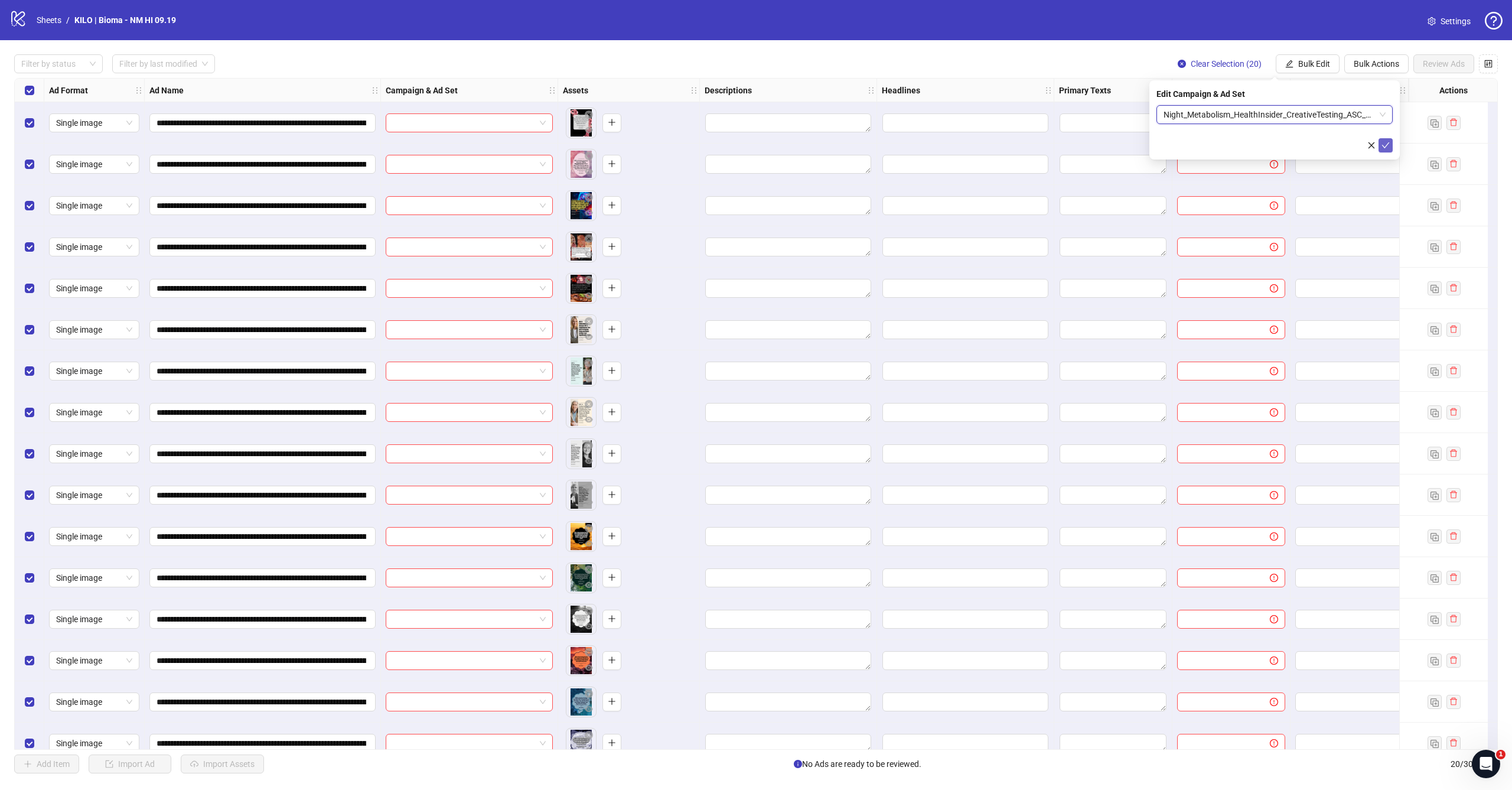
click at [1391, 145] on button "submit" at bounding box center [1386, 146] width 14 height 14
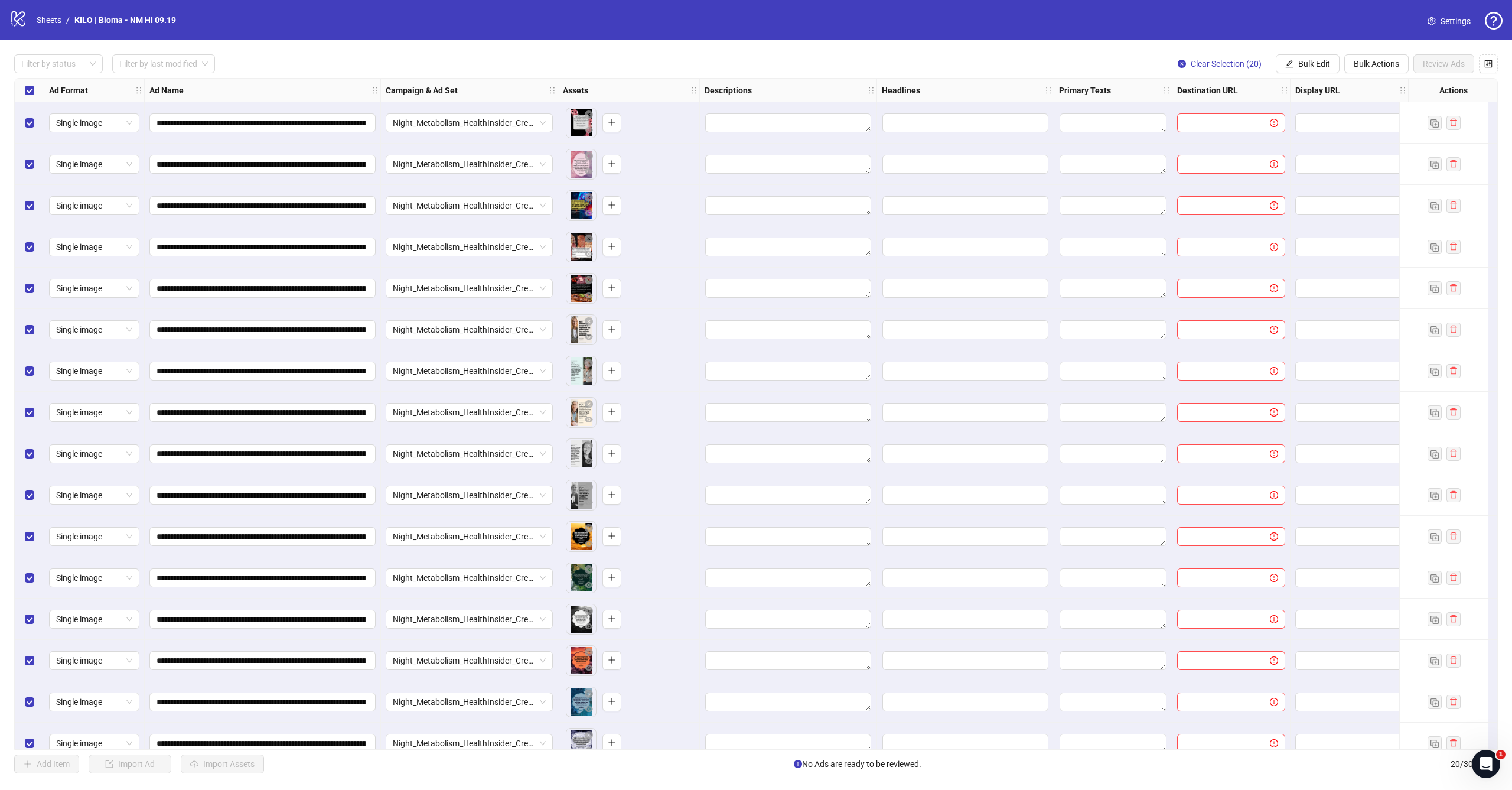
scroll to position [0, 280]
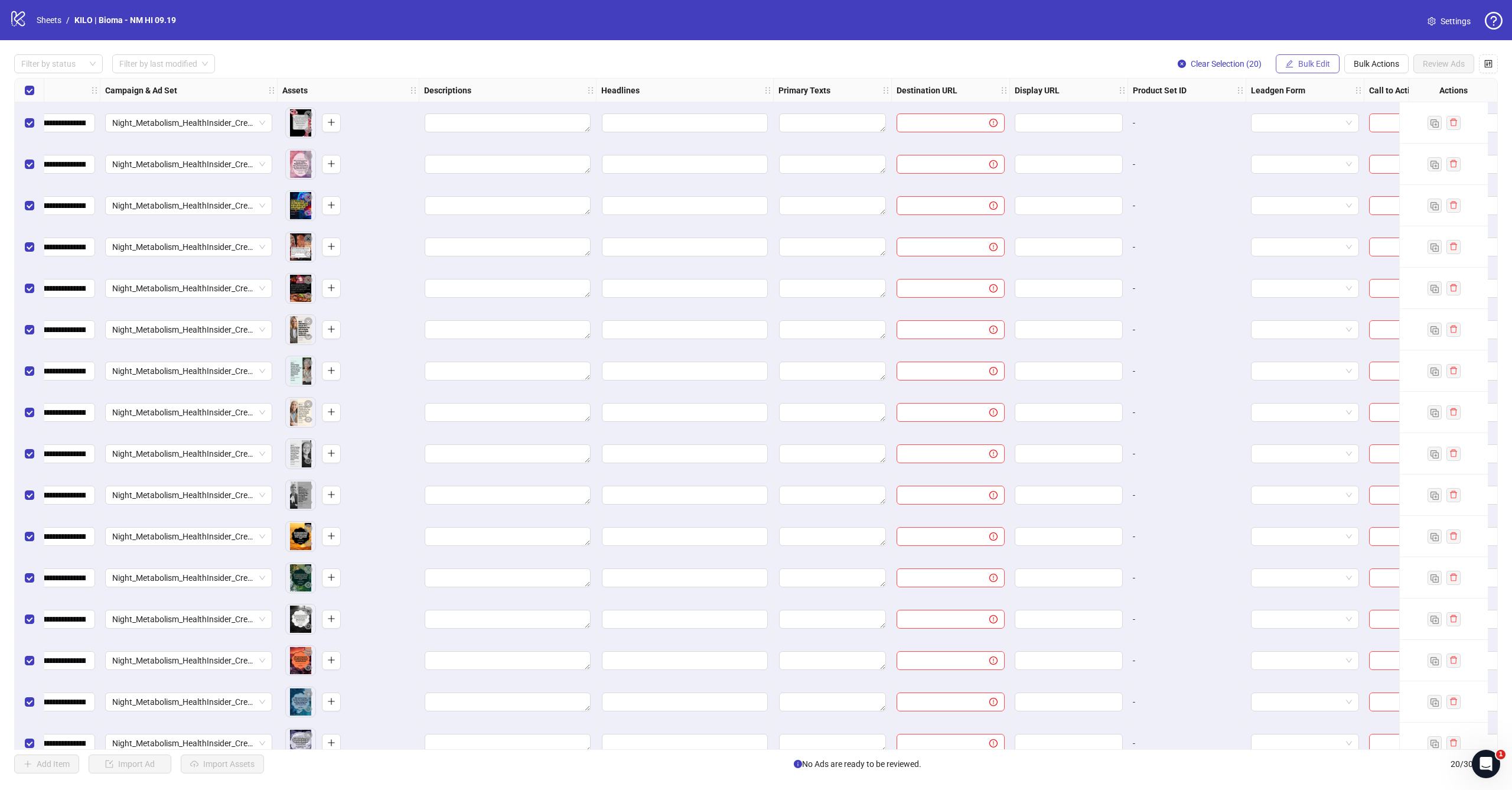
click at [1310, 64] on span "Bulk Edit" at bounding box center [1314, 63] width 32 height 10
click at [1295, 203] on span "Destination URL" at bounding box center [1319, 201] width 70 height 13
click at [1196, 113] on input "text" at bounding box center [1270, 114] width 213 height 13
paste input "**********"
type input "**********"
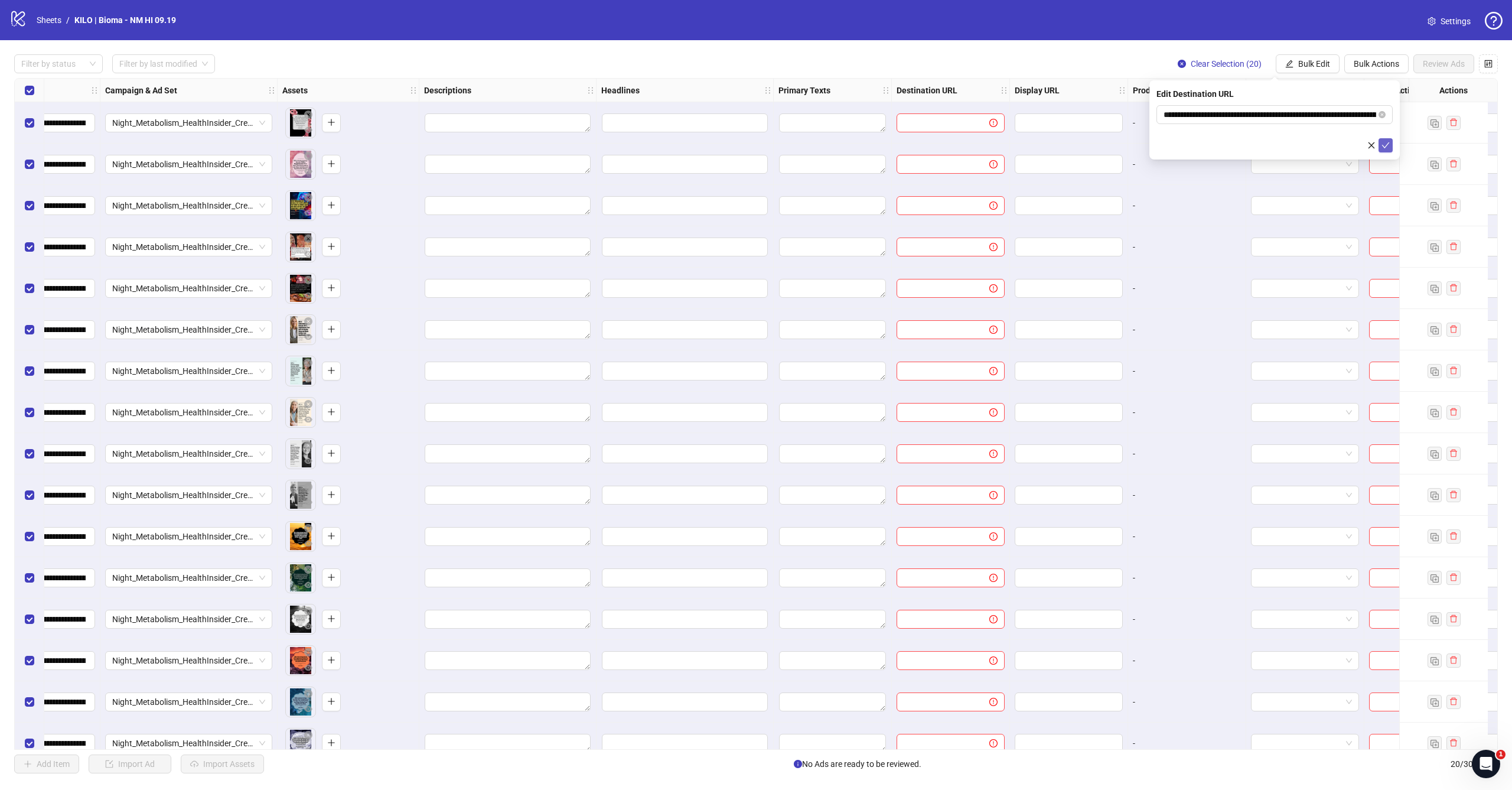
click at [1387, 143] on icon "check" at bounding box center [1385, 145] width 8 height 8
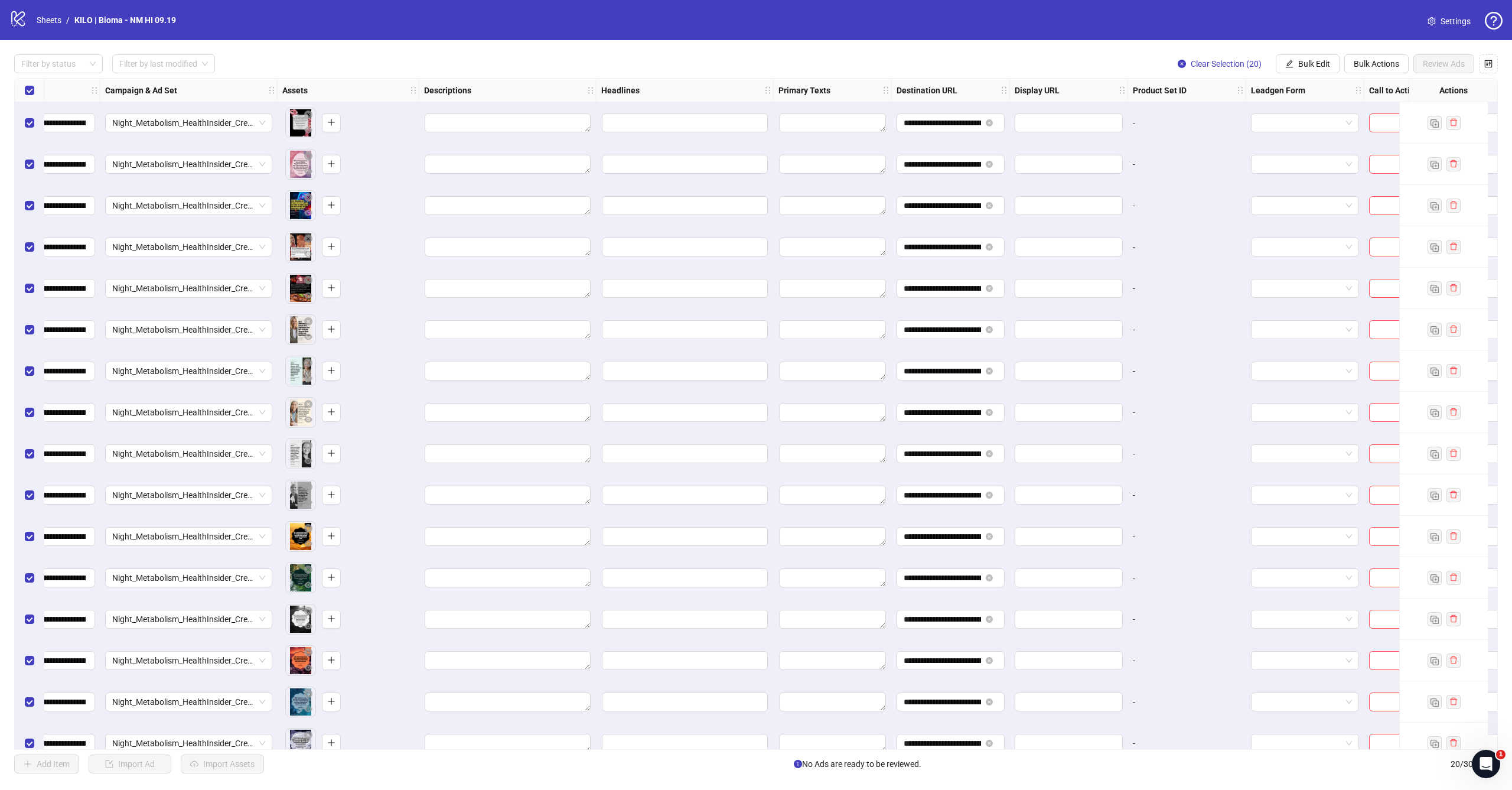
scroll to position [0, 425]
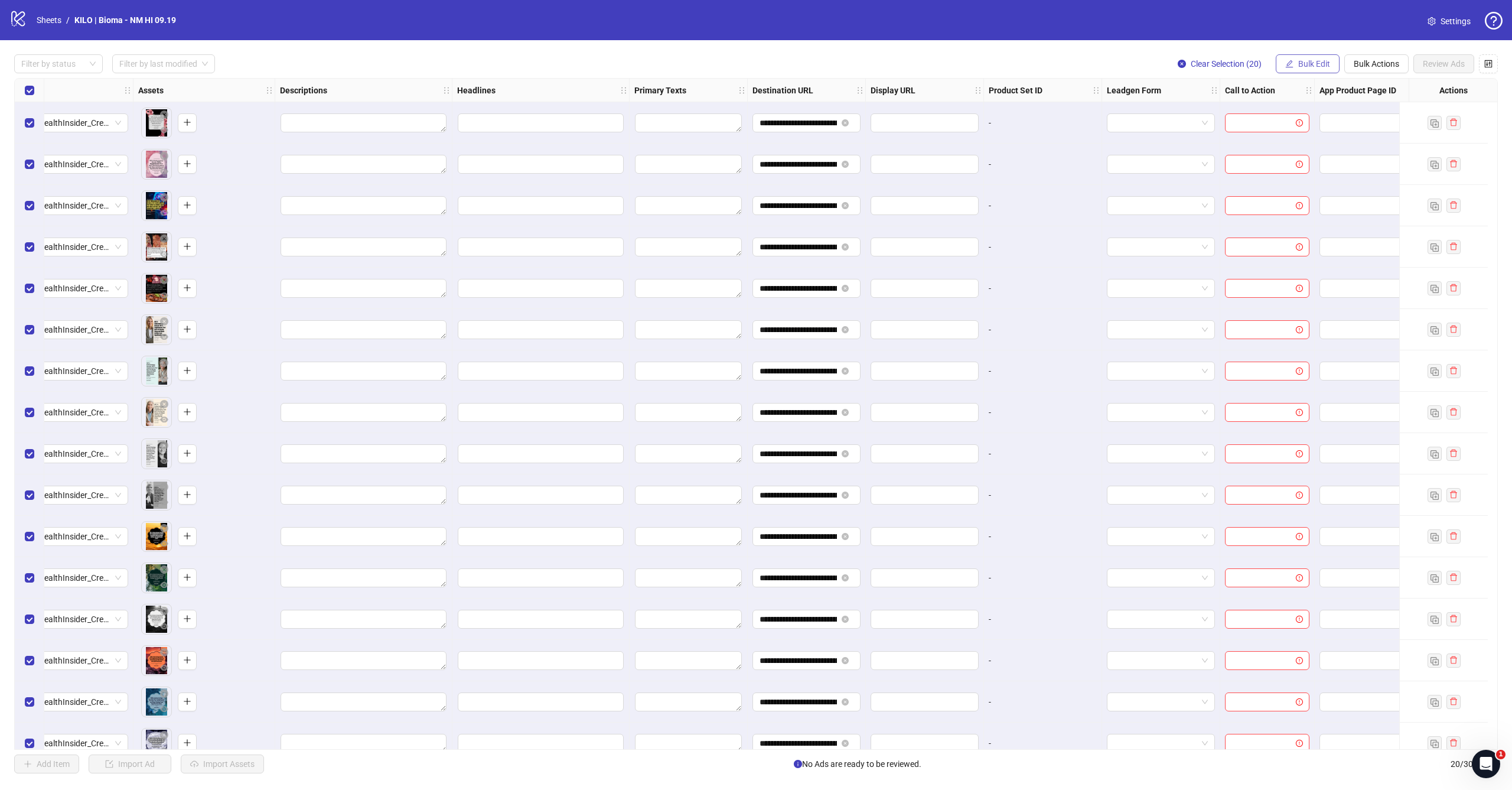
click at [1322, 63] on span "Bulk Edit" at bounding box center [1314, 63] width 32 height 10
click at [1295, 177] on span "Primary Texts" at bounding box center [1319, 181] width 70 height 13
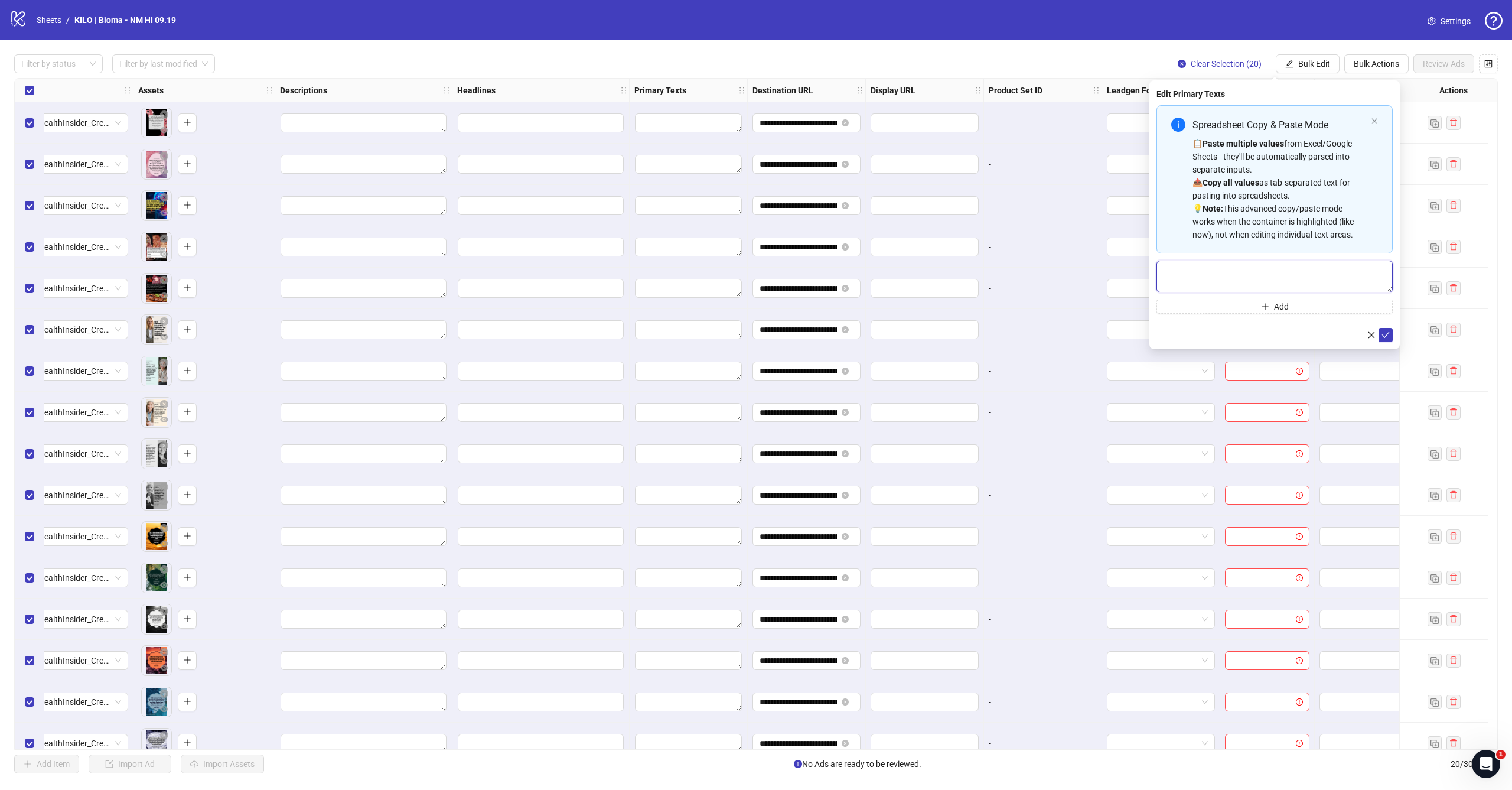
click at [1247, 285] on textarea "Multi-text input container - paste or copy values" at bounding box center [1274, 276] width 237 height 32
paste textarea "**********"
type textarea "**********"
click at [1392, 336] on button "submit" at bounding box center [1386, 335] width 14 height 14
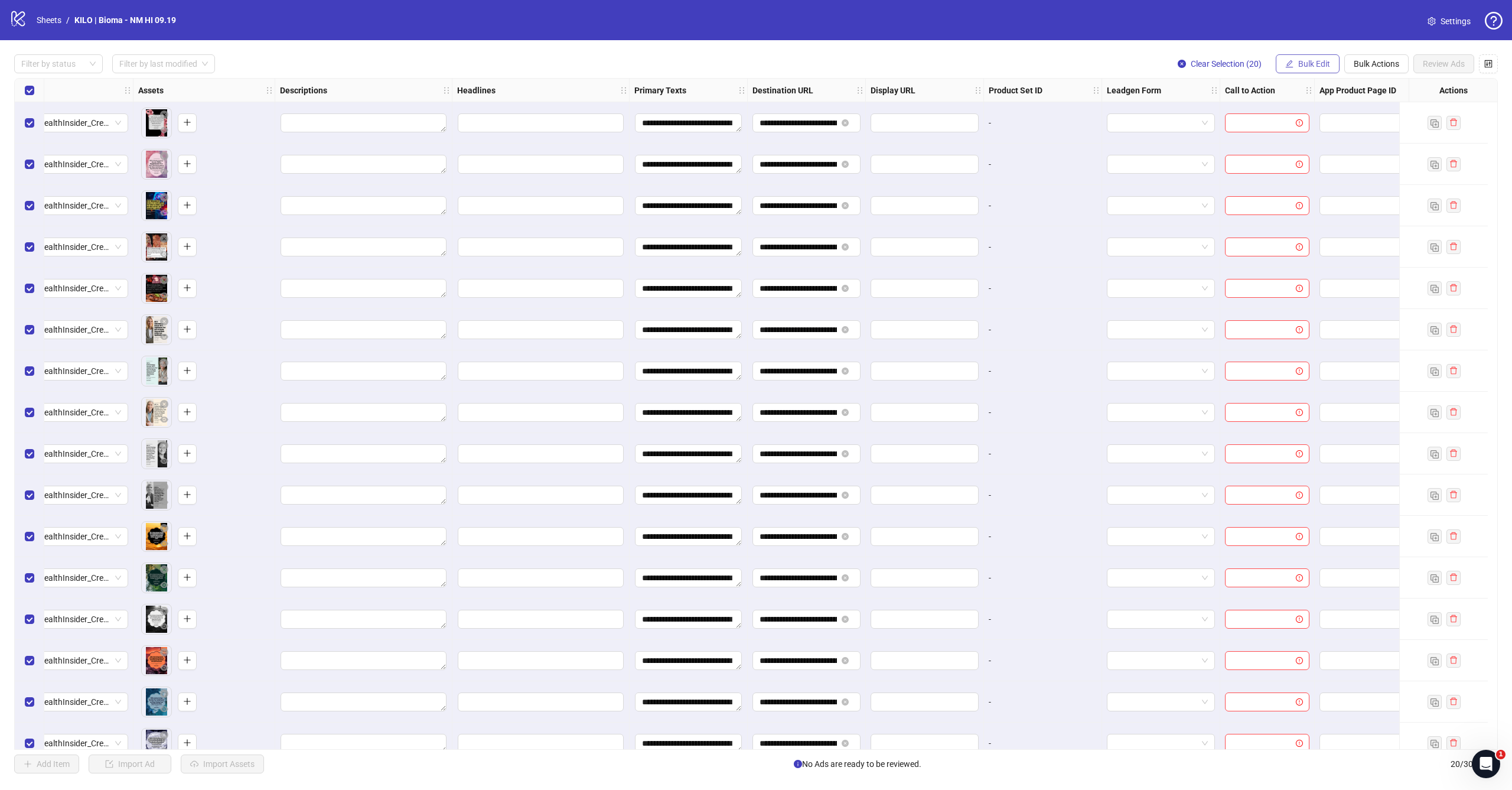
click at [1309, 72] on button "Bulk Edit" at bounding box center [1308, 64] width 64 height 19
click at [1328, 163] on span "Headlines" at bounding box center [1319, 163] width 70 height 13
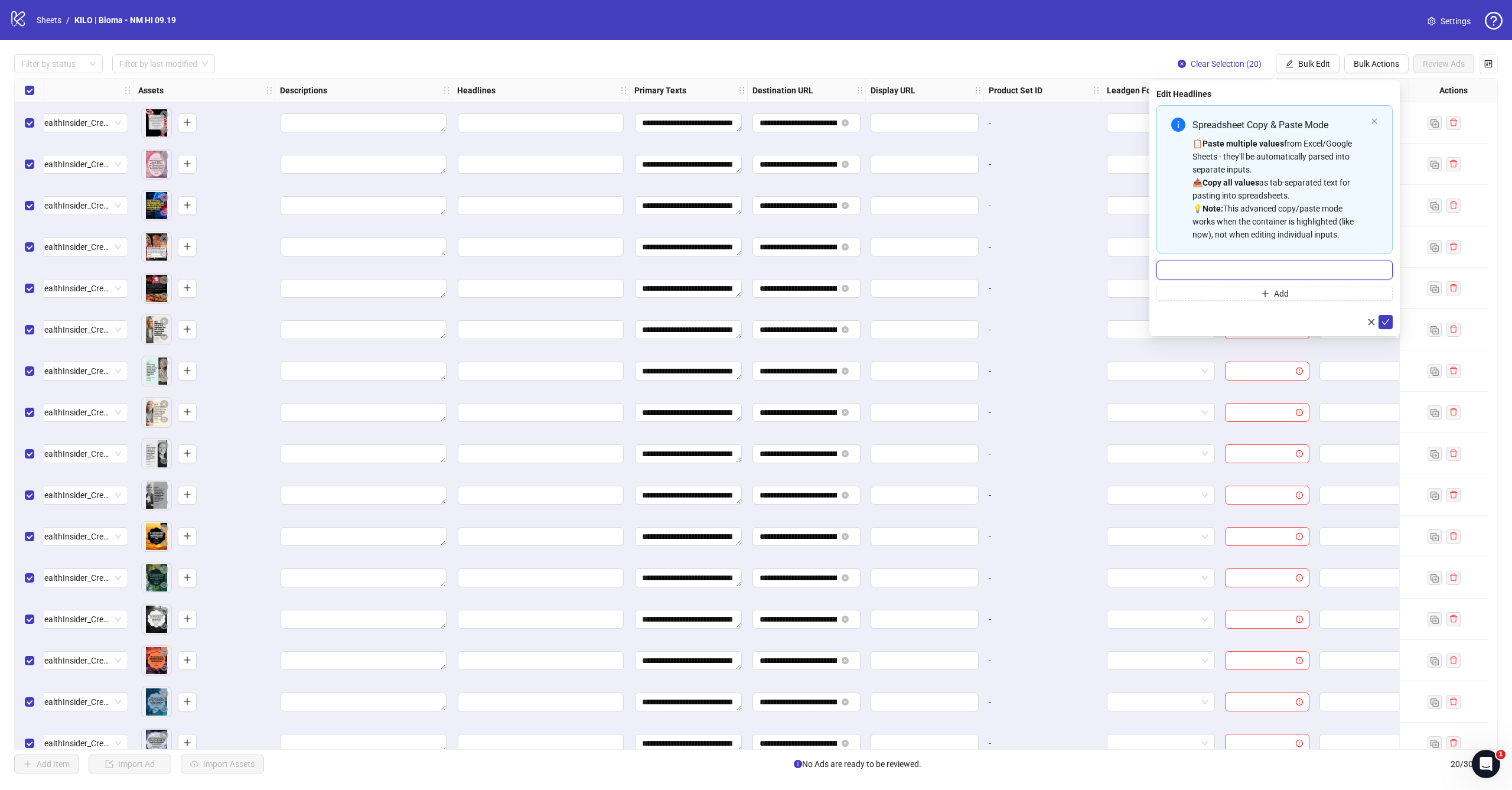
click at [1231, 264] on input "Multi-input container - paste or copy values" at bounding box center [1274, 270] width 237 height 19
paste input "**********"
type input "**********"
click at [1386, 323] on icon "check" at bounding box center [1386, 322] width 8 height 6
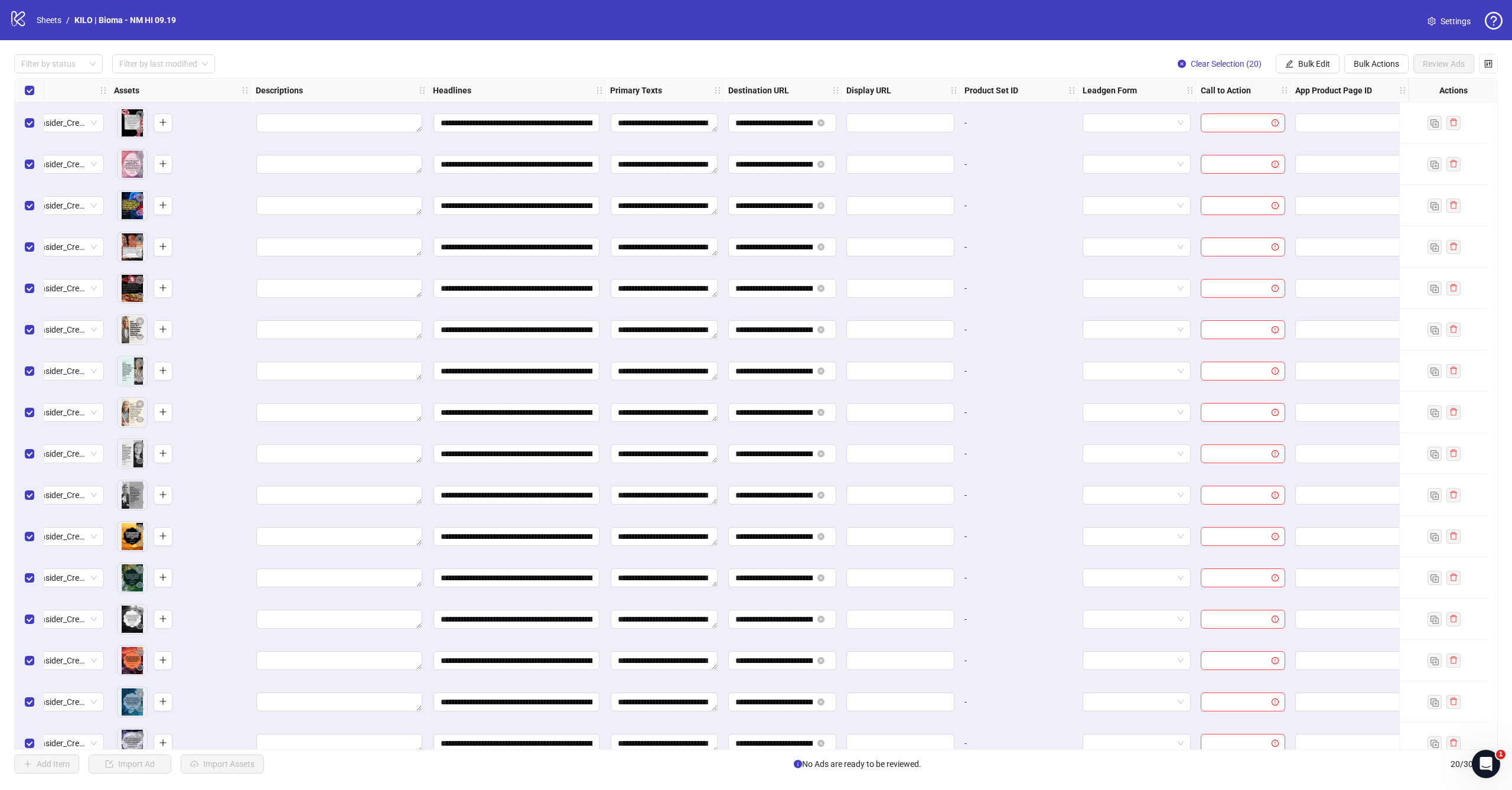
scroll to position [0, 458]
click at [1303, 70] on button "Bulk Edit" at bounding box center [1308, 64] width 64 height 19
click at [1302, 255] on span "Call to Action" at bounding box center [1319, 257] width 70 height 13
click at [1261, 110] on input "search" at bounding box center [1269, 115] width 211 height 18
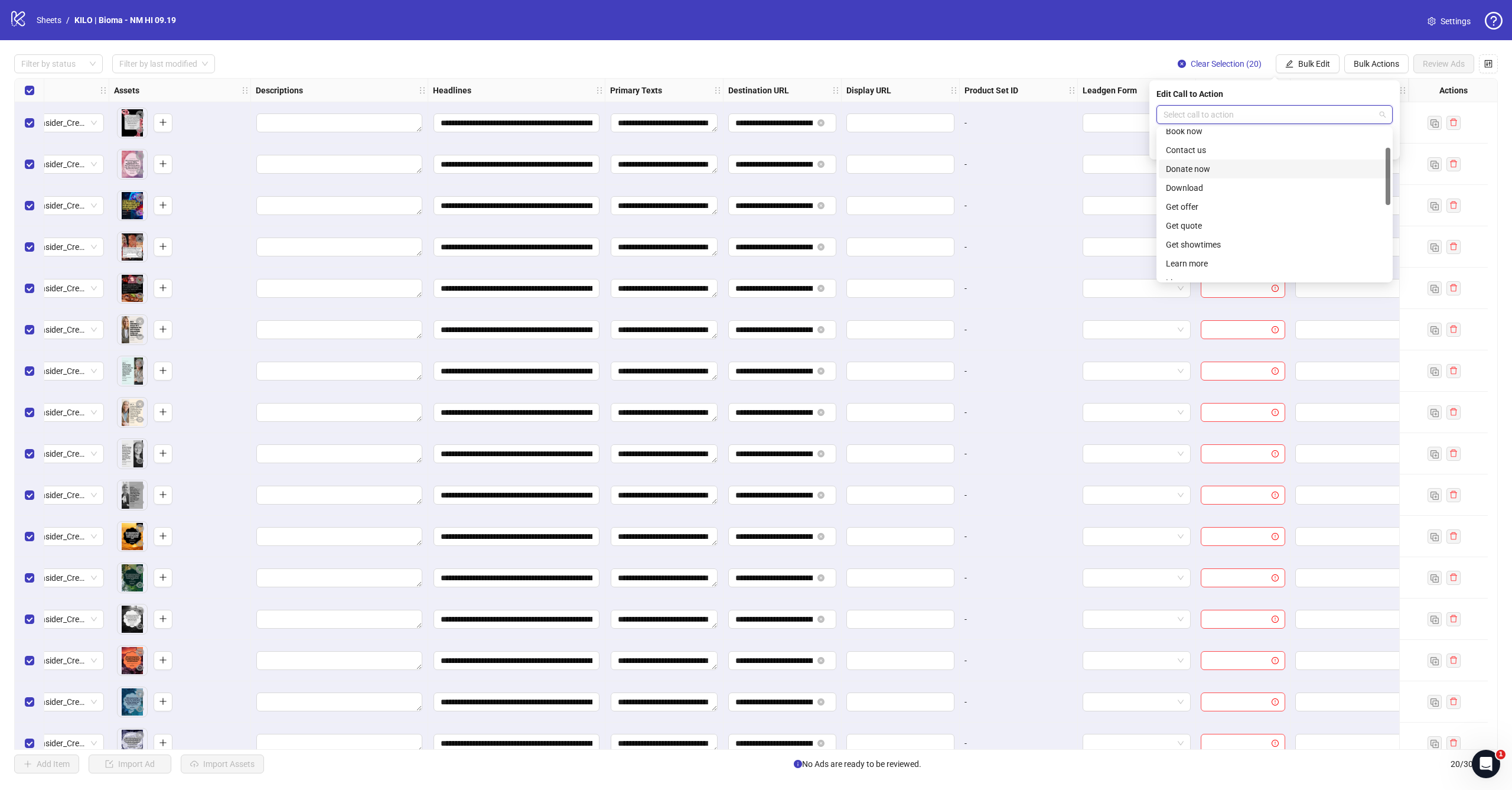
scroll to position [139, 0]
click at [1231, 171] on div "Learn more" at bounding box center [1274, 170] width 217 height 13
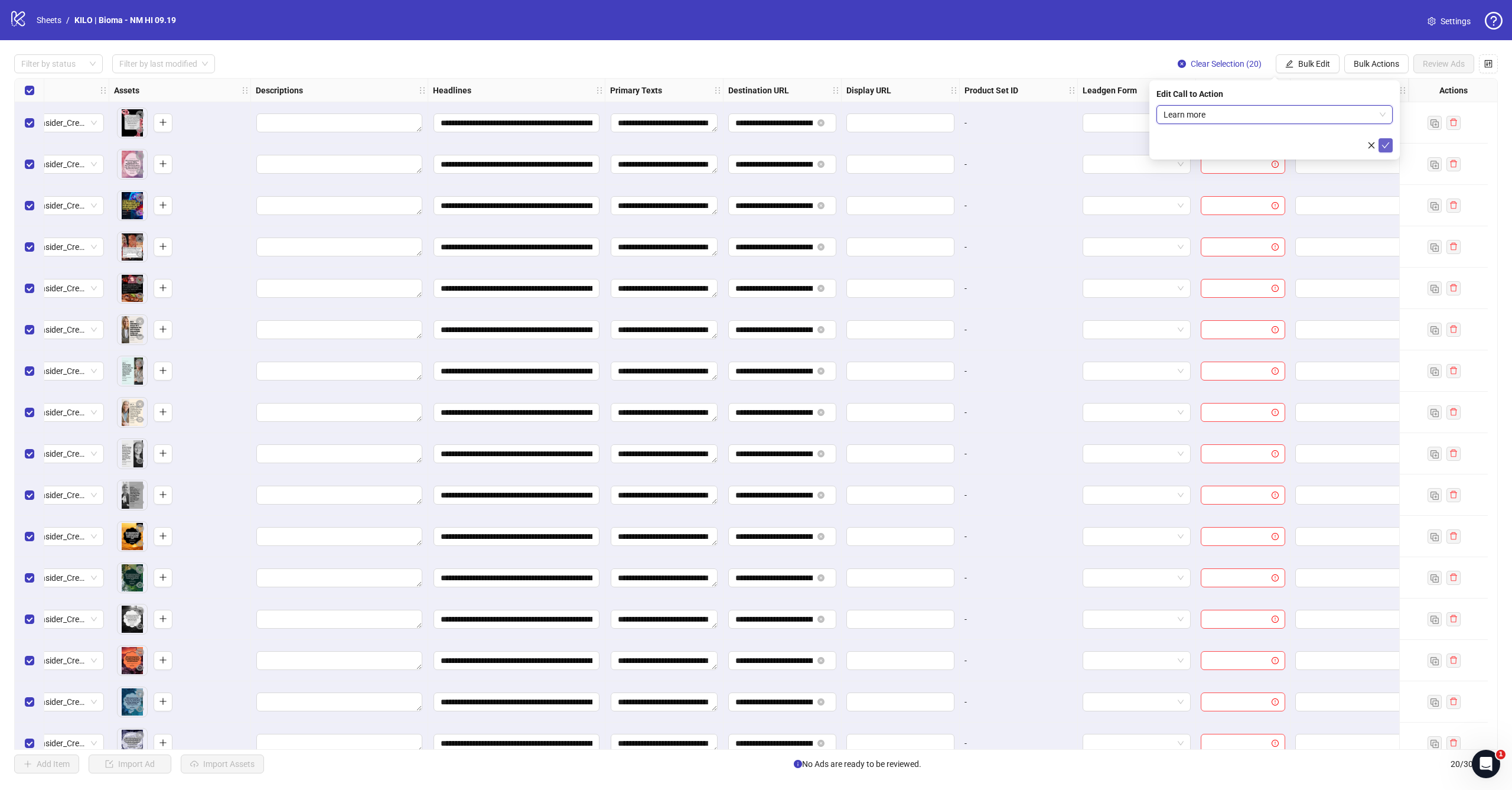
click at [1386, 147] on icon "check" at bounding box center [1385, 145] width 8 height 8
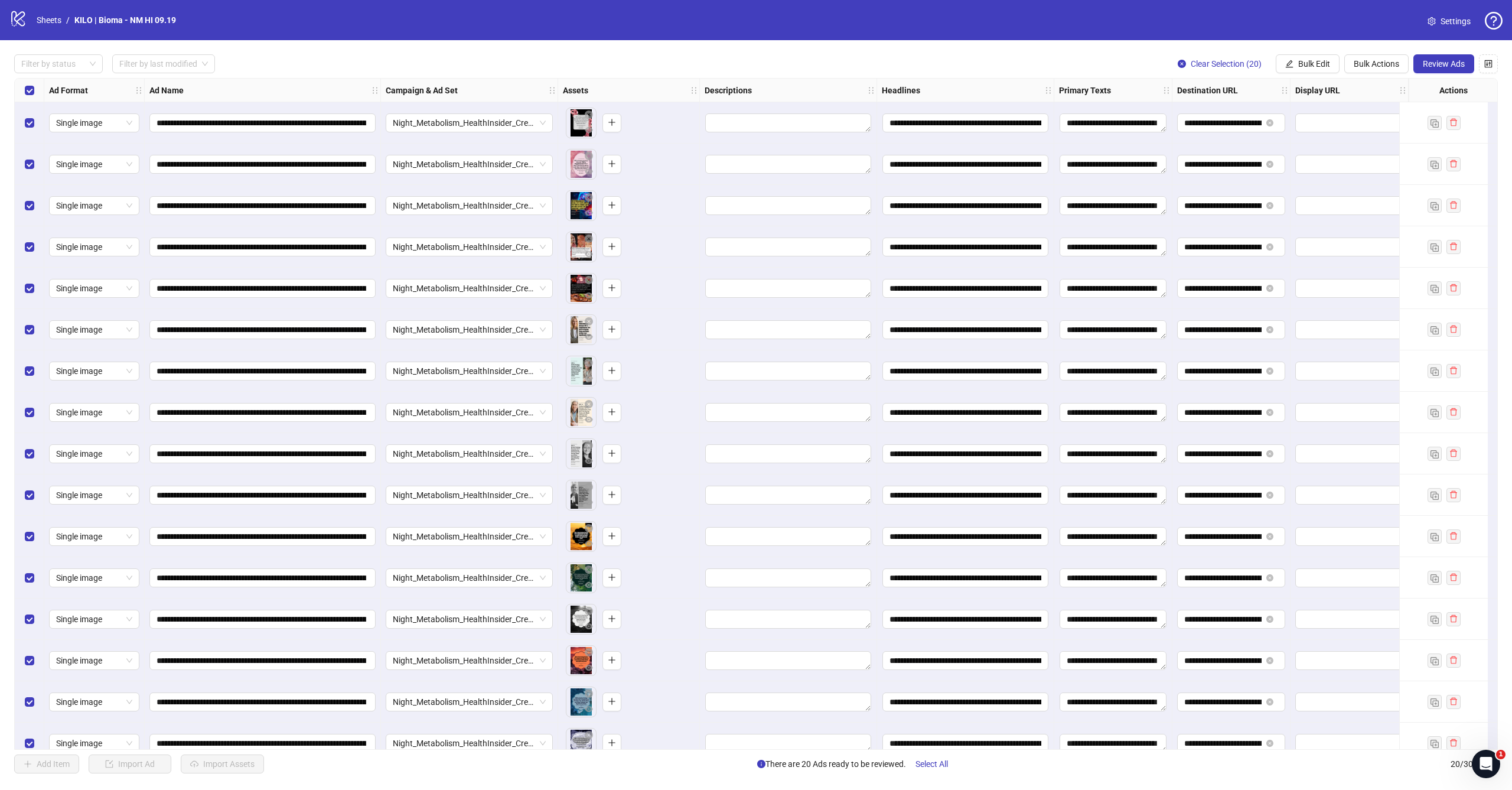
scroll to position [0, 0]
click at [1442, 67] on span "Review Ads" at bounding box center [1444, 63] width 42 height 10
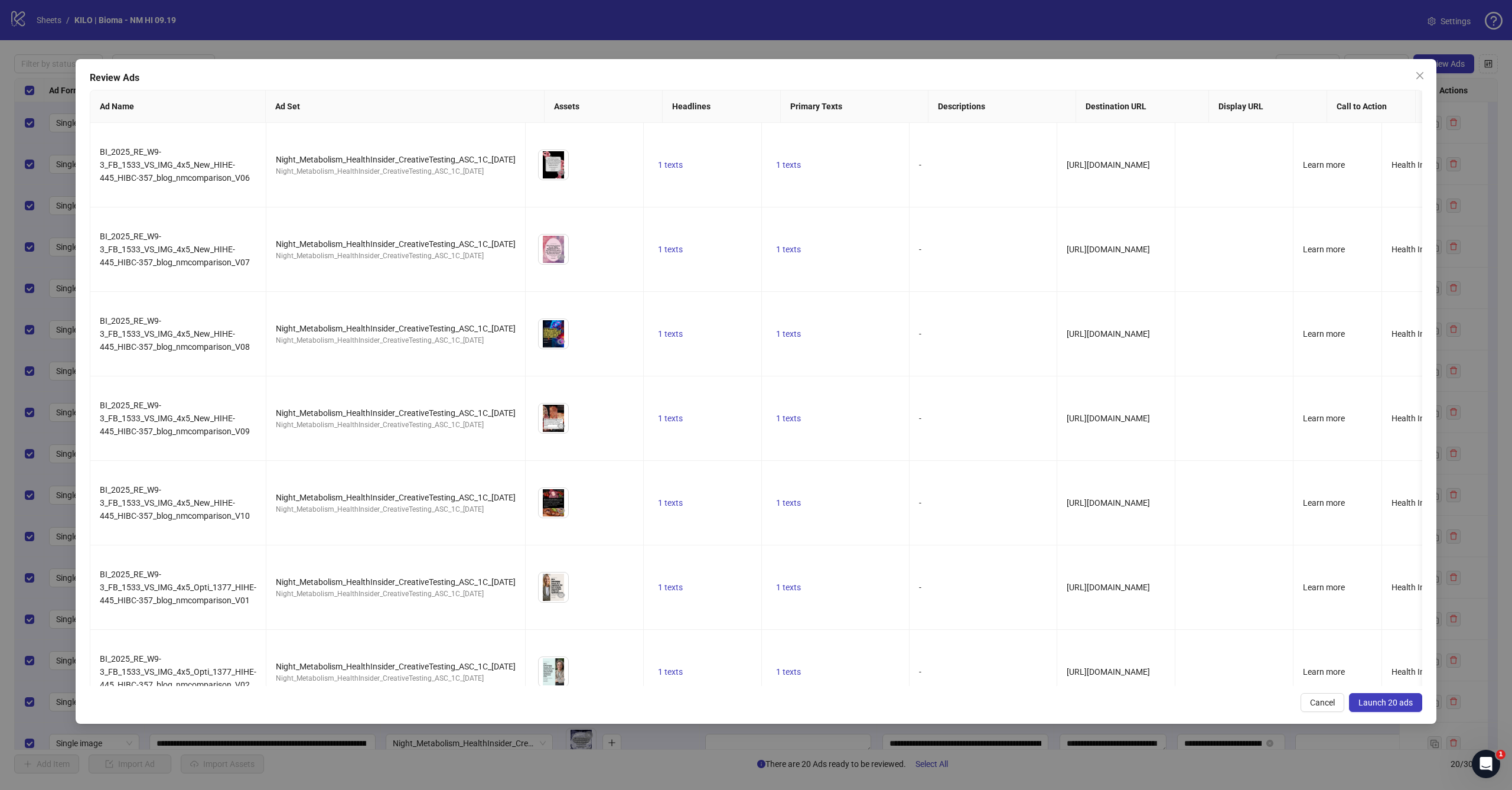
click at [1373, 701] on span "Launch 20 ads" at bounding box center [1386, 702] width 54 height 10
